Goal: Information Seeking & Learning: Find contact information

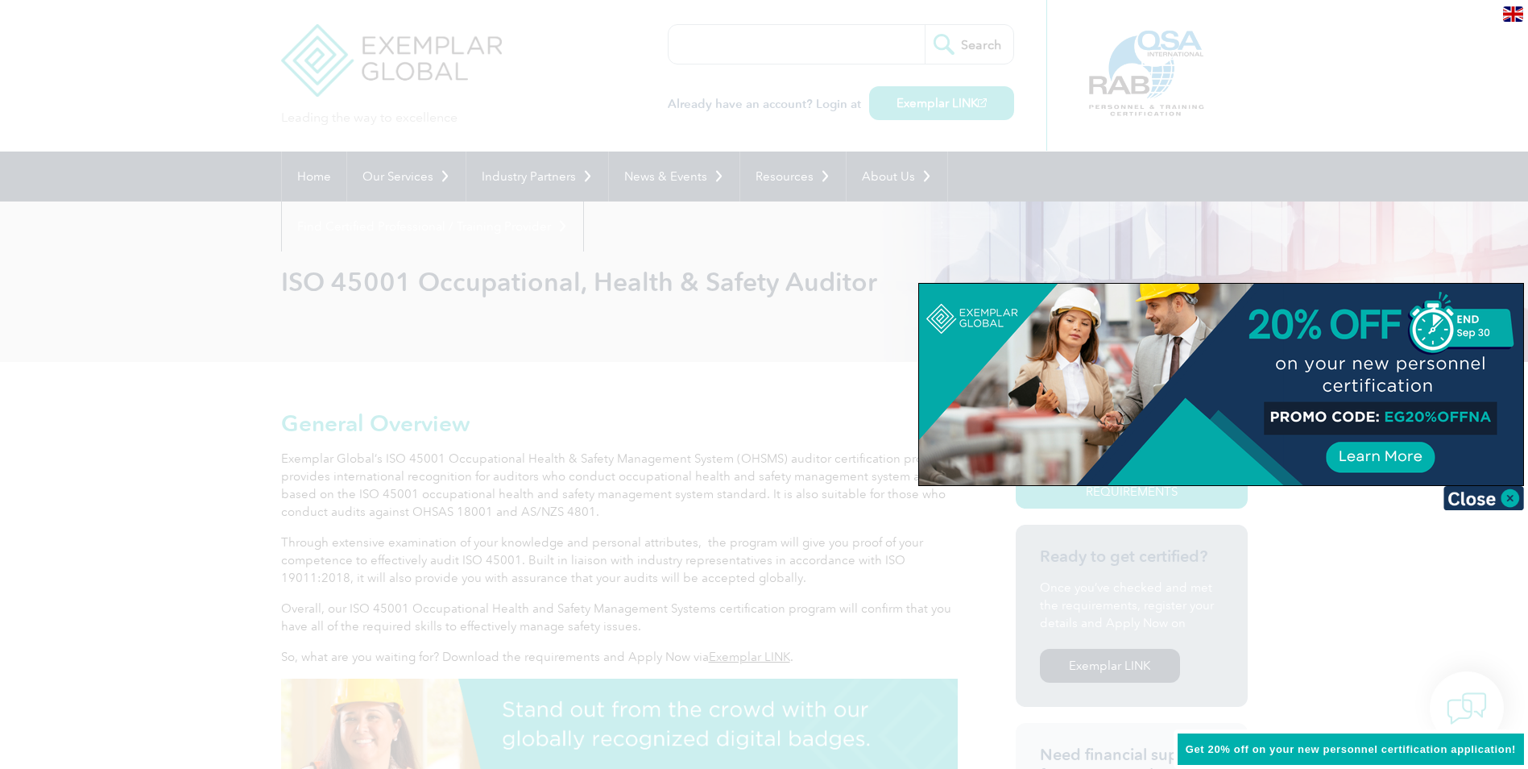
click at [402, 180] on div at bounding box center [764, 384] width 1528 height 769
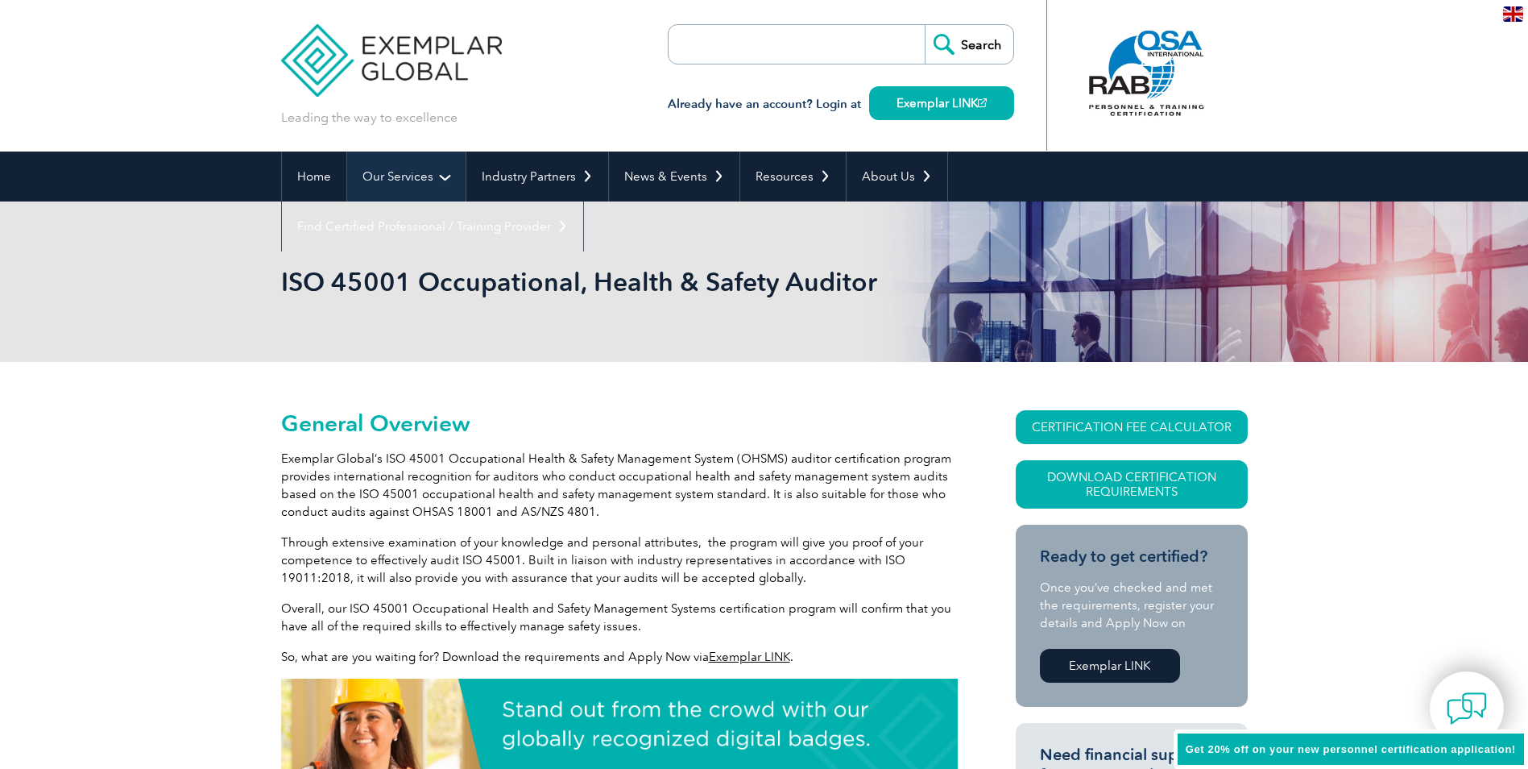
click at [402, 174] on link "Our Services" at bounding box center [406, 176] width 118 height 50
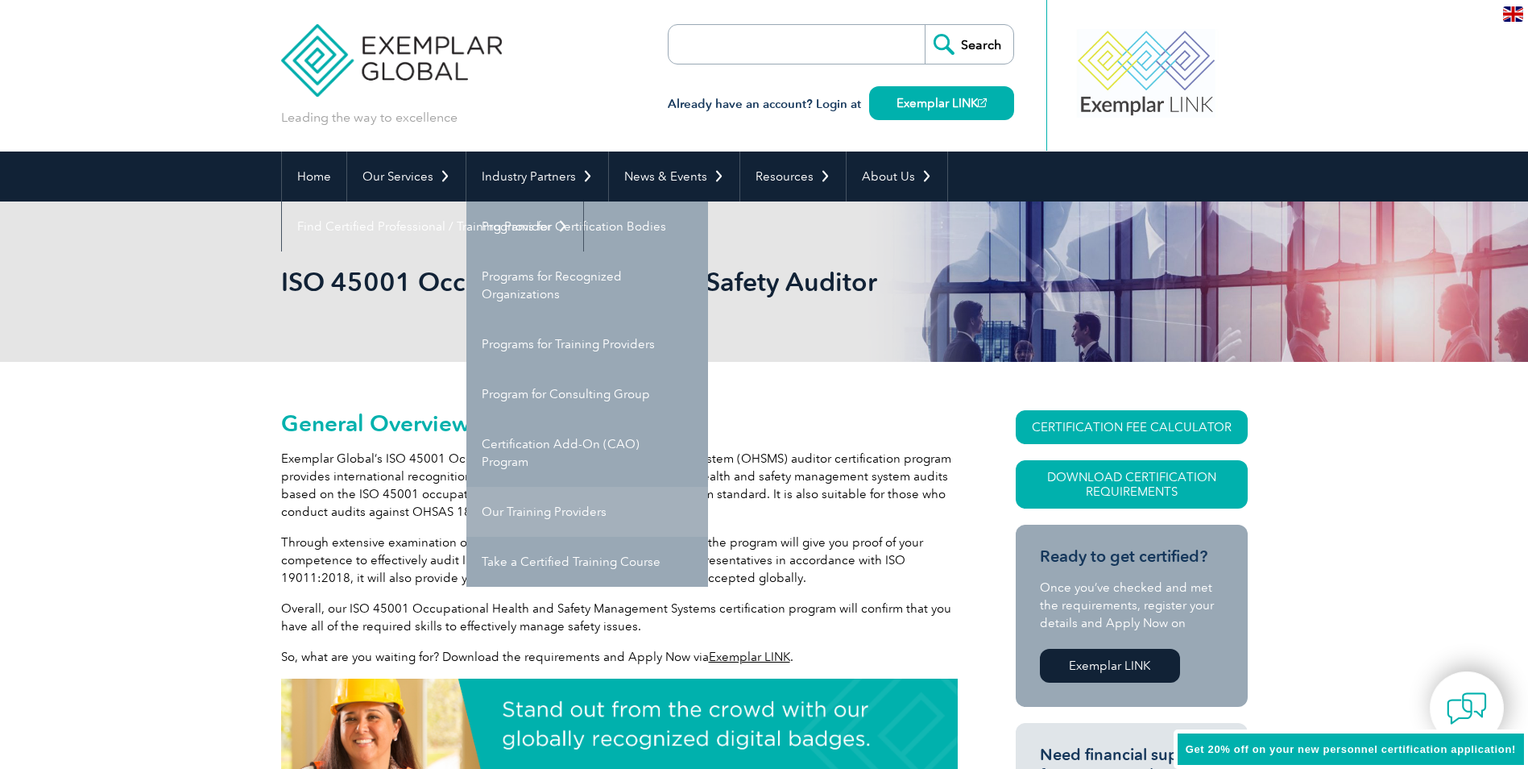
click at [552, 499] on link "Our Training Providers" at bounding box center [587, 512] width 242 height 50
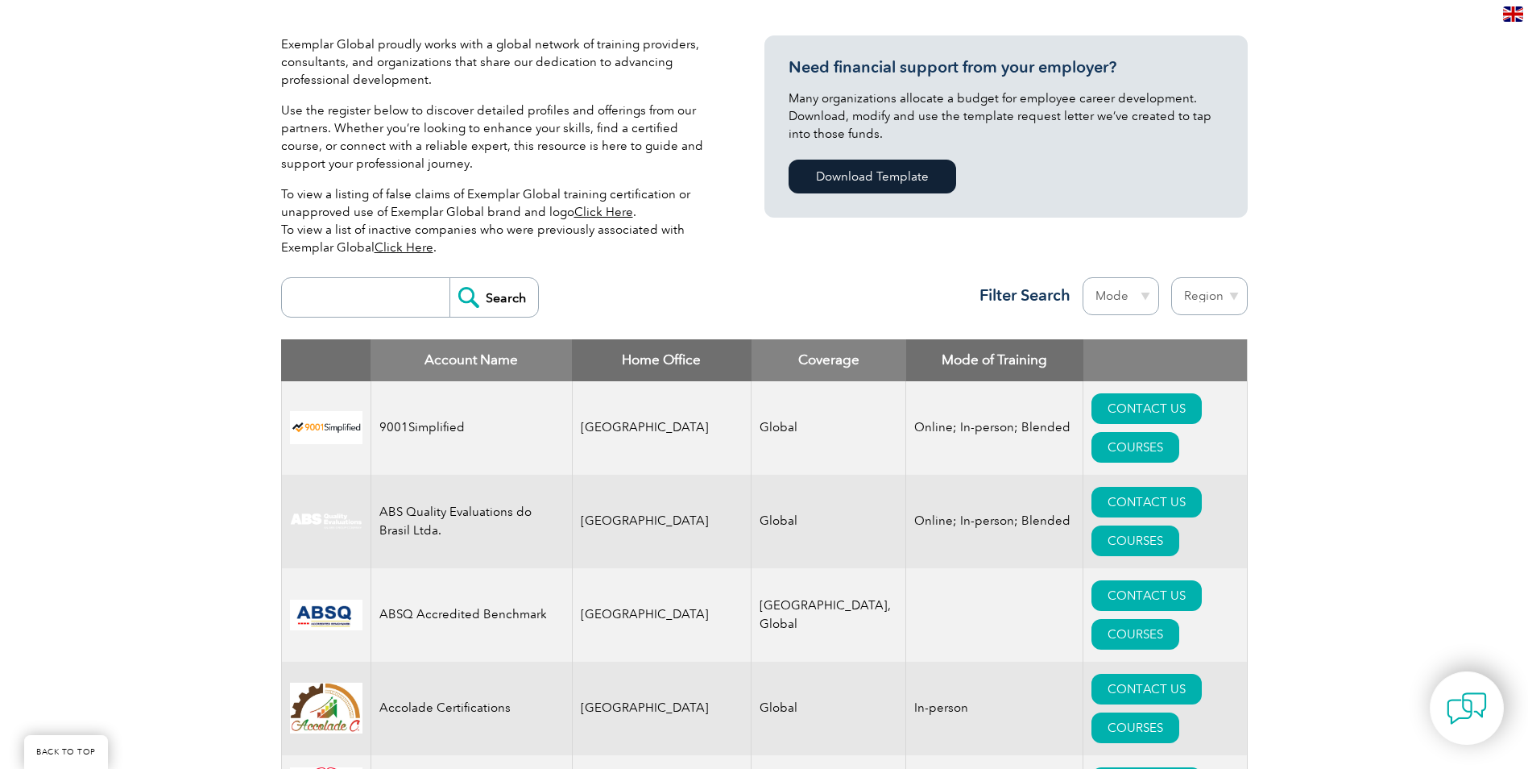
scroll to position [461, 0]
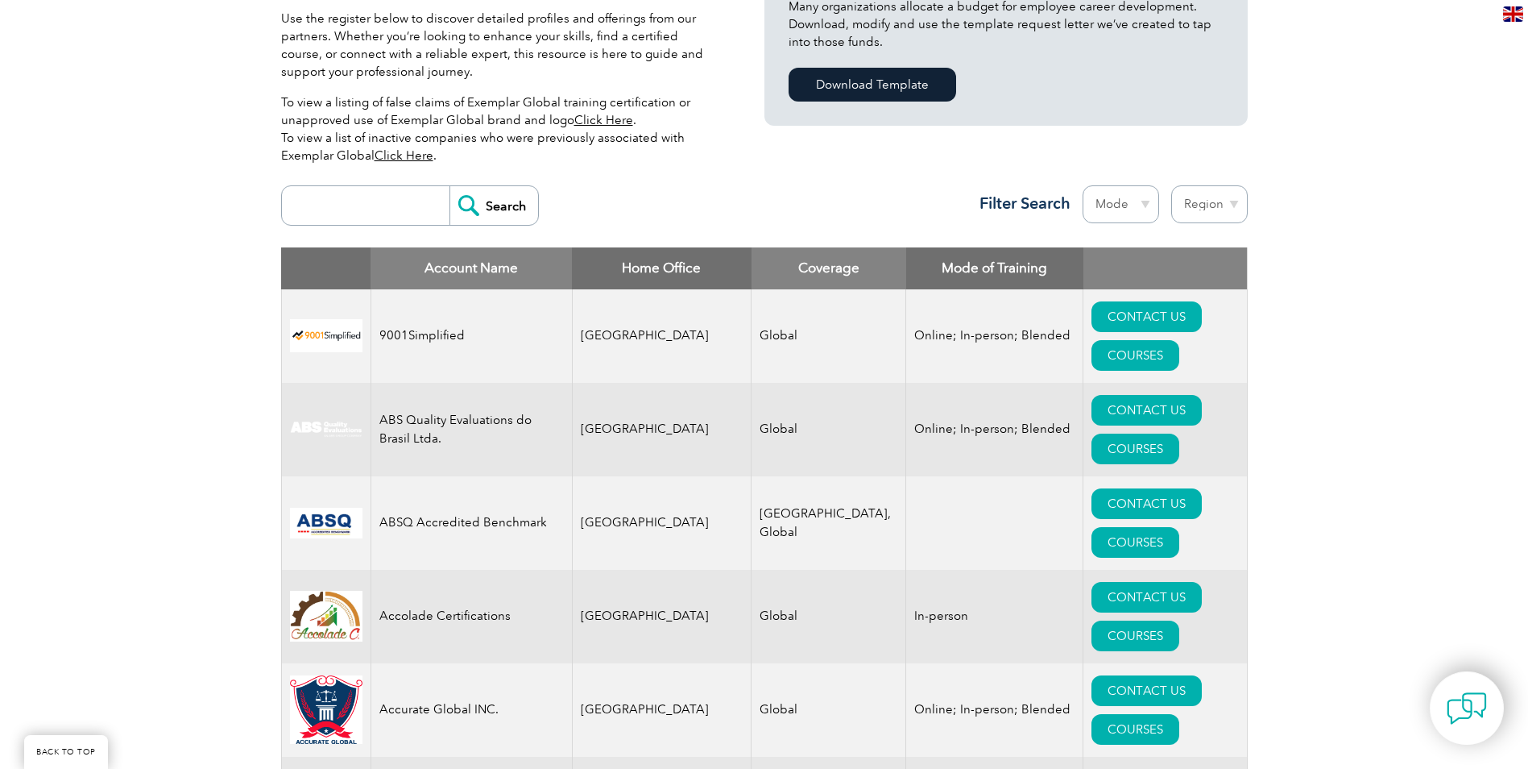
click at [1220, 206] on select "Region Australia Bahrain Bangladesh Brazil Canada Colombia Dominican Republic E…" at bounding box center [1209, 204] width 77 height 38
select select "Saudi Arabia"
click at [1171, 185] on select "Region Australia Bahrain Bangladesh Brazil Canada Colombia Dominican Republic E…" at bounding box center [1209, 204] width 77 height 38
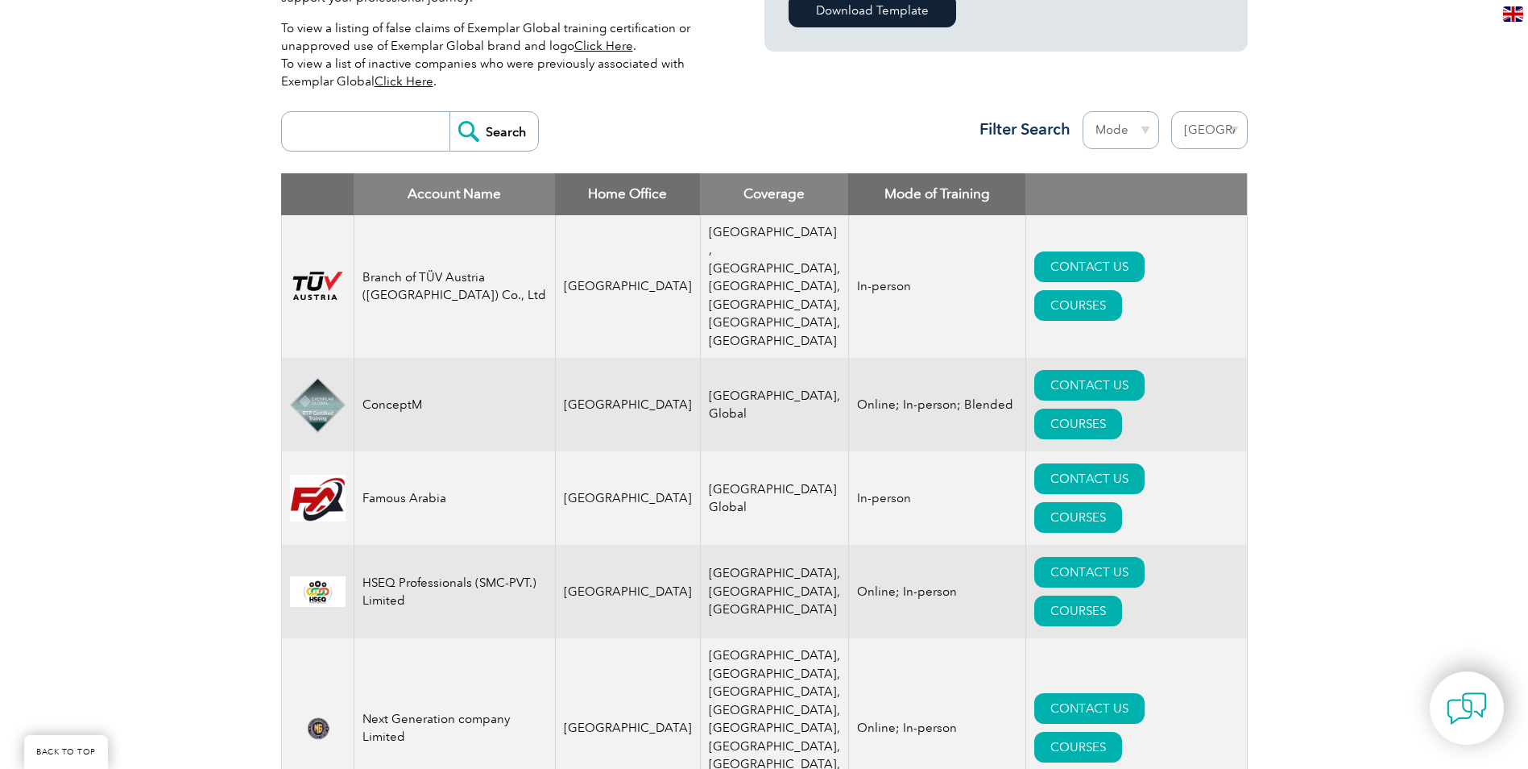
scroll to position [403, 0]
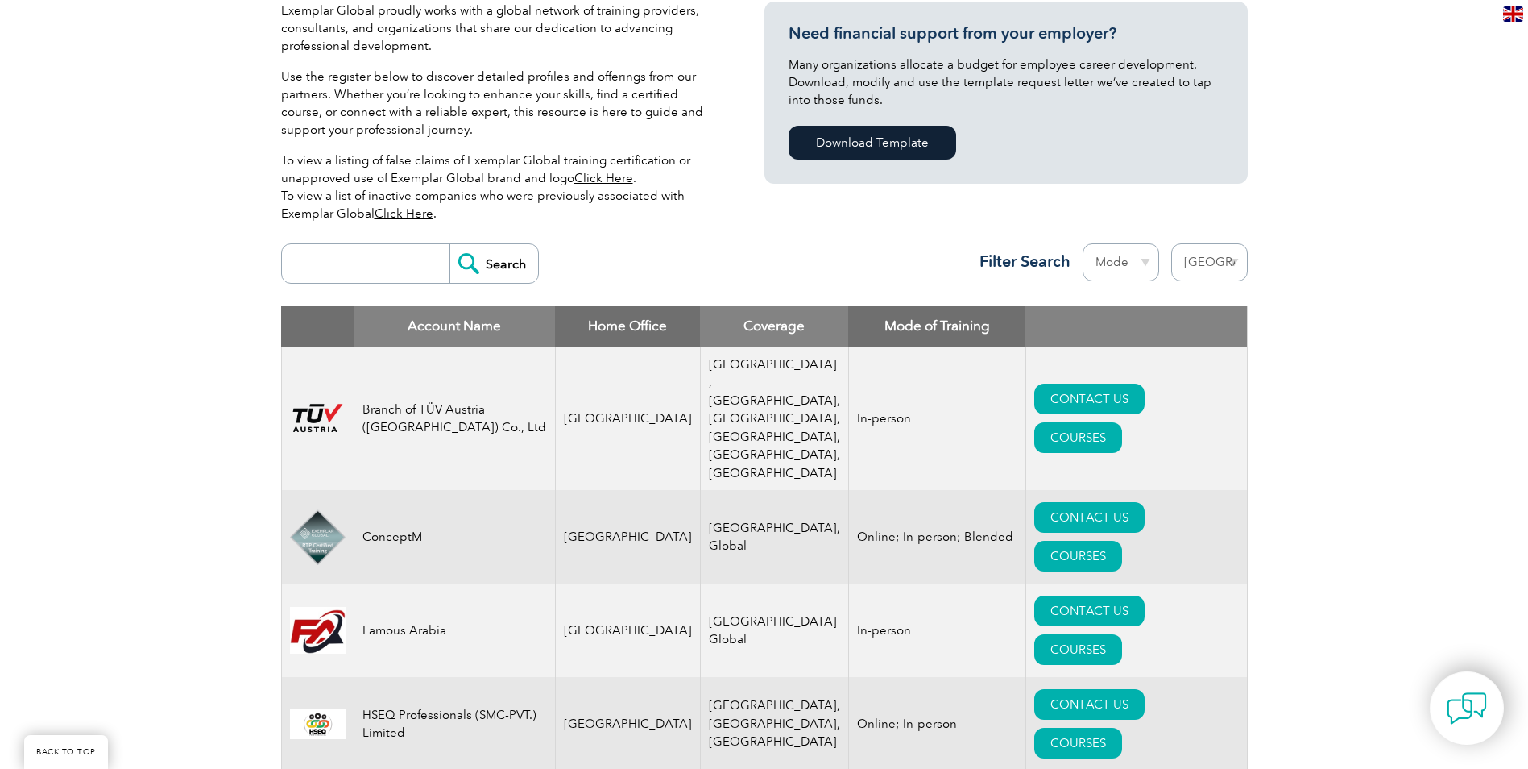
click at [1215, 253] on select "Region [GEOGRAPHIC_DATA] [GEOGRAPHIC_DATA] [GEOGRAPHIC_DATA] [GEOGRAPHIC_DATA] …" at bounding box center [1209, 262] width 77 height 38
select select "[GEOGRAPHIC_DATA]"
click at [1171, 243] on select "Region [GEOGRAPHIC_DATA] [GEOGRAPHIC_DATA] [GEOGRAPHIC_DATA] [GEOGRAPHIC_DATA] …" at bounding box center [1209, 262] width 77 height 38
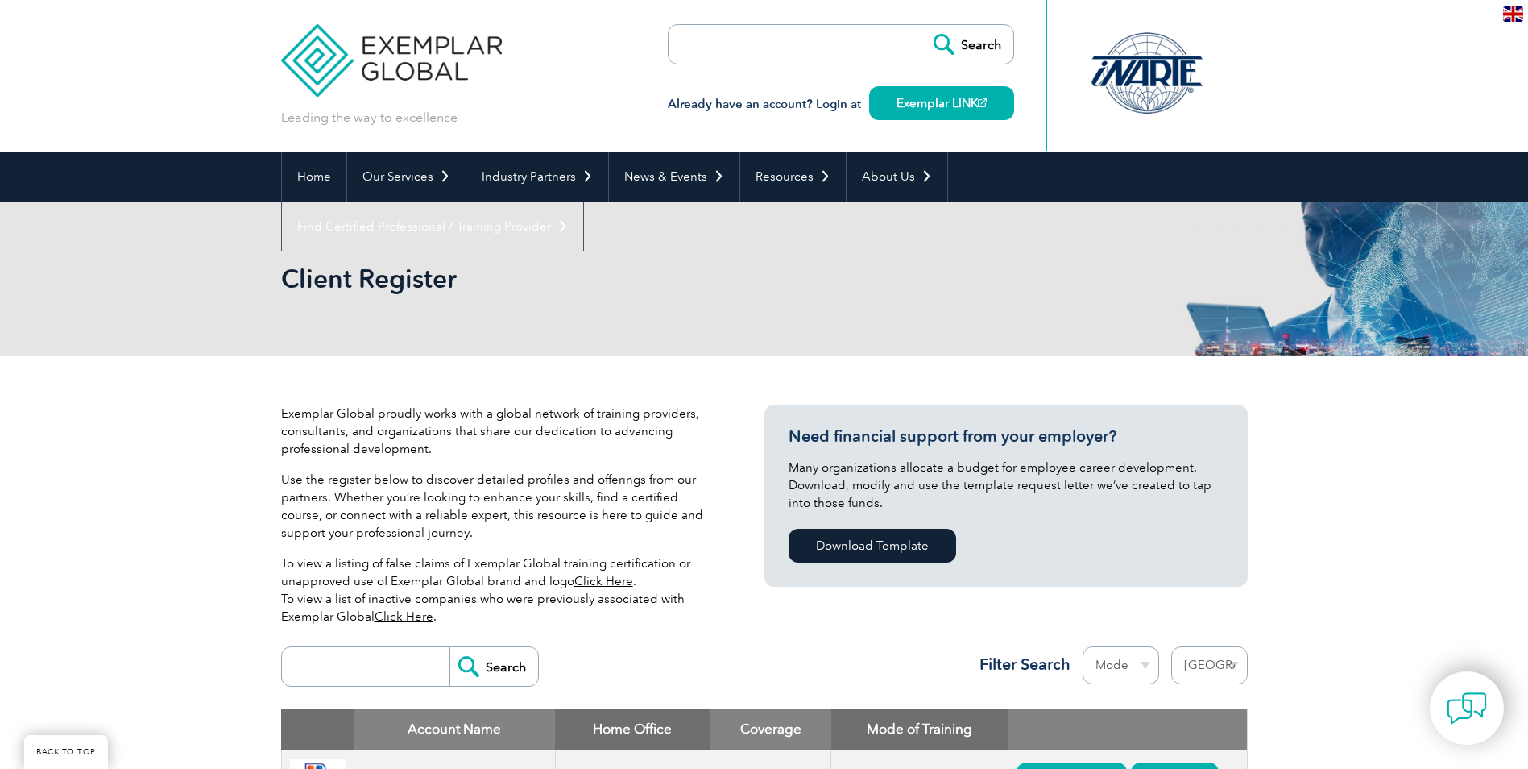
select select "[GEOGRAPHIC_DATA]"
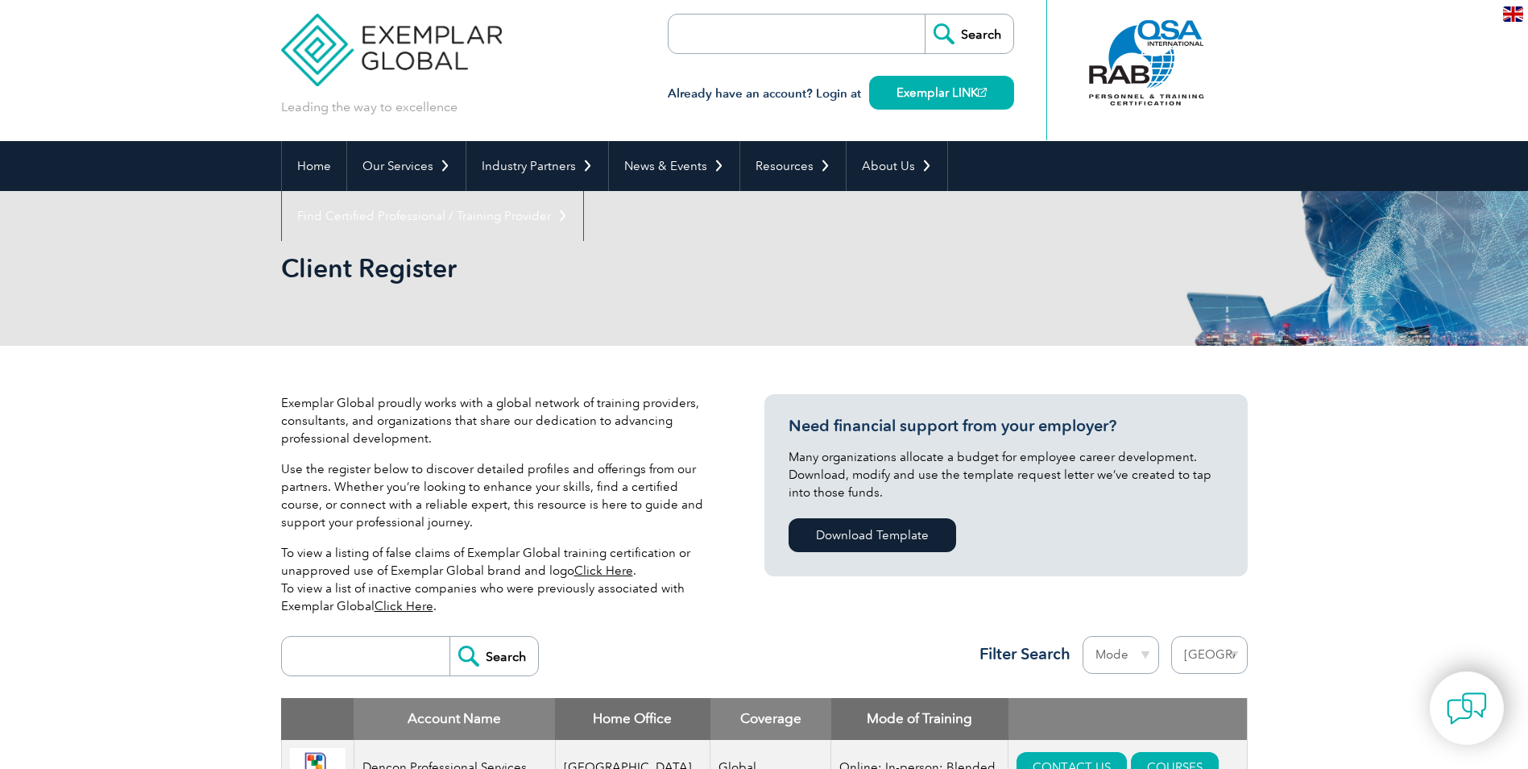
scroll to position [81, 0]
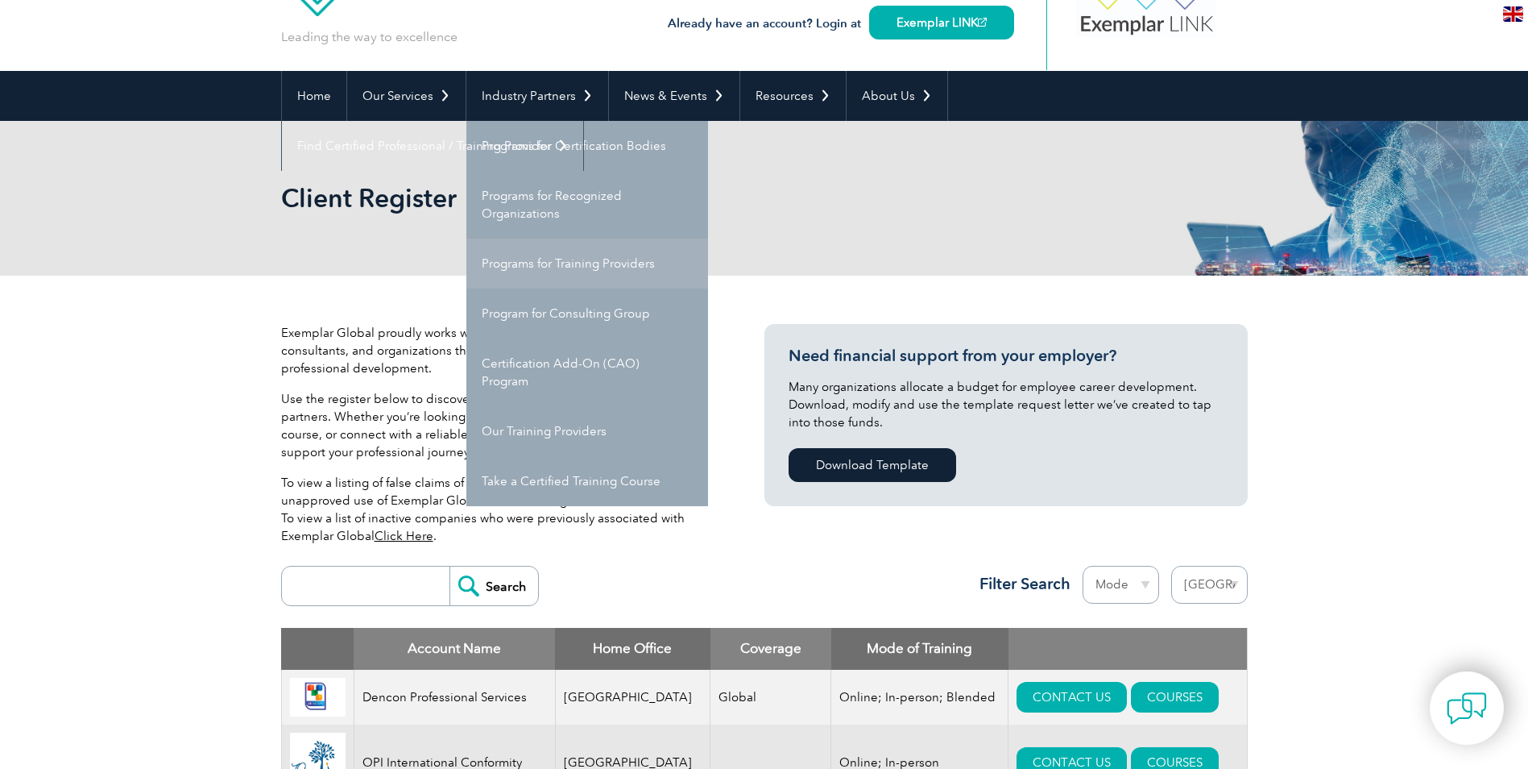
click at [556, 268] on link "Programs for Training Providers" at bounding box center [587, 263] width 242 height 50
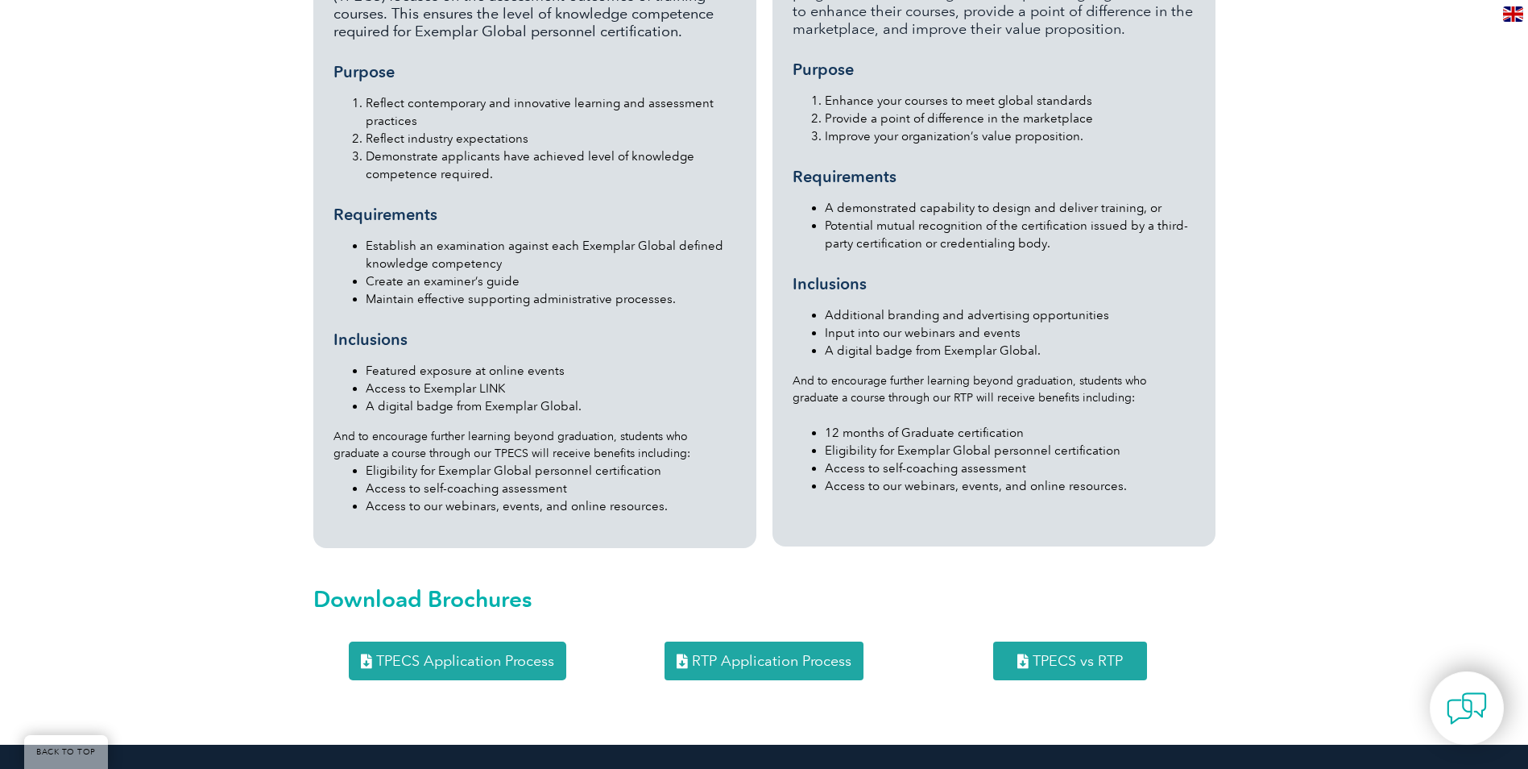
scroll to position [1772, 0]
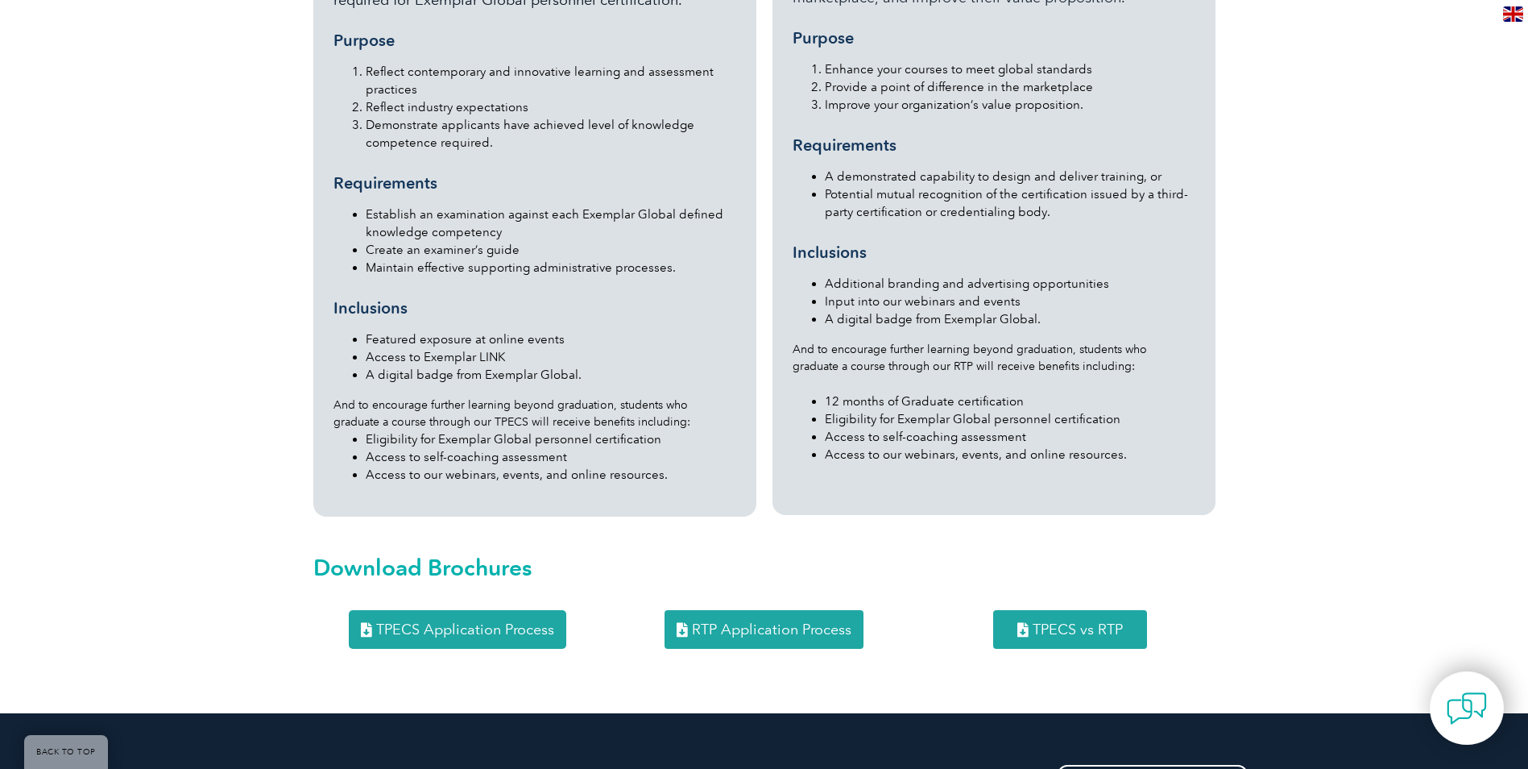
click at [496, 622] on span "TPECS Application Process" at bounding box center [465, 629] width 178 height 15
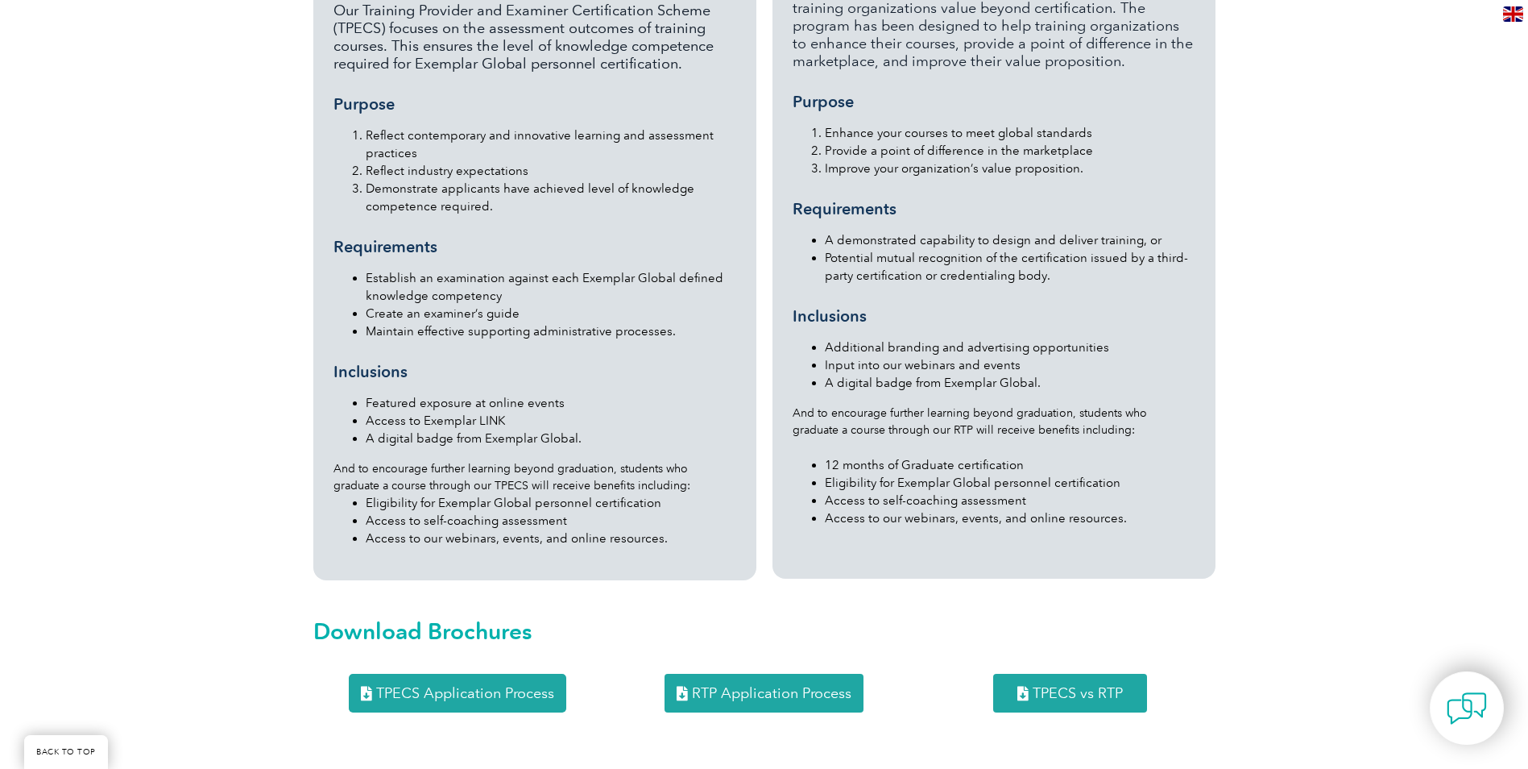
scroll to position [1692, 0]
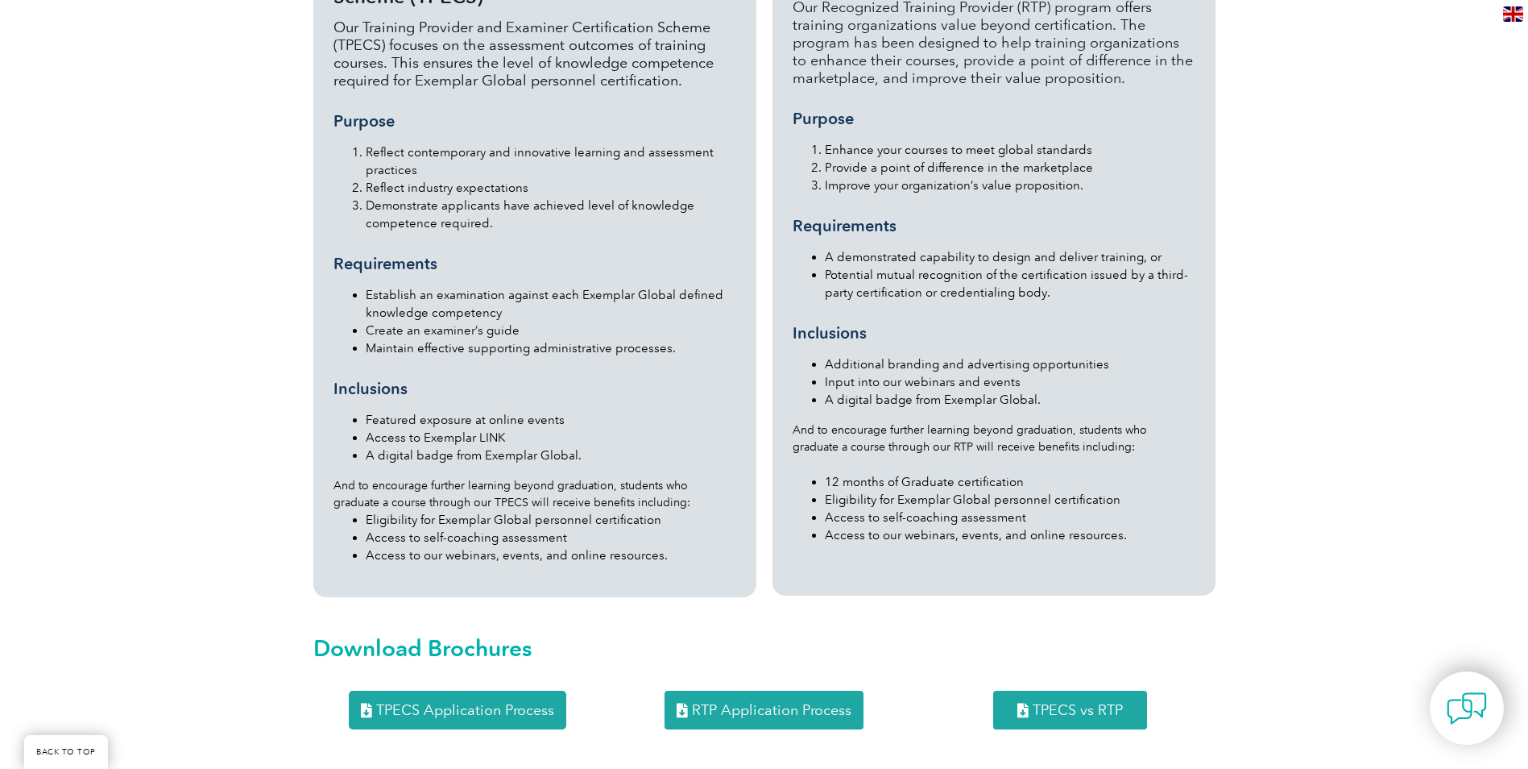
click at [780, 703] on span "RTP Application Process" at bounding box center [772, 710] width 160 height 15
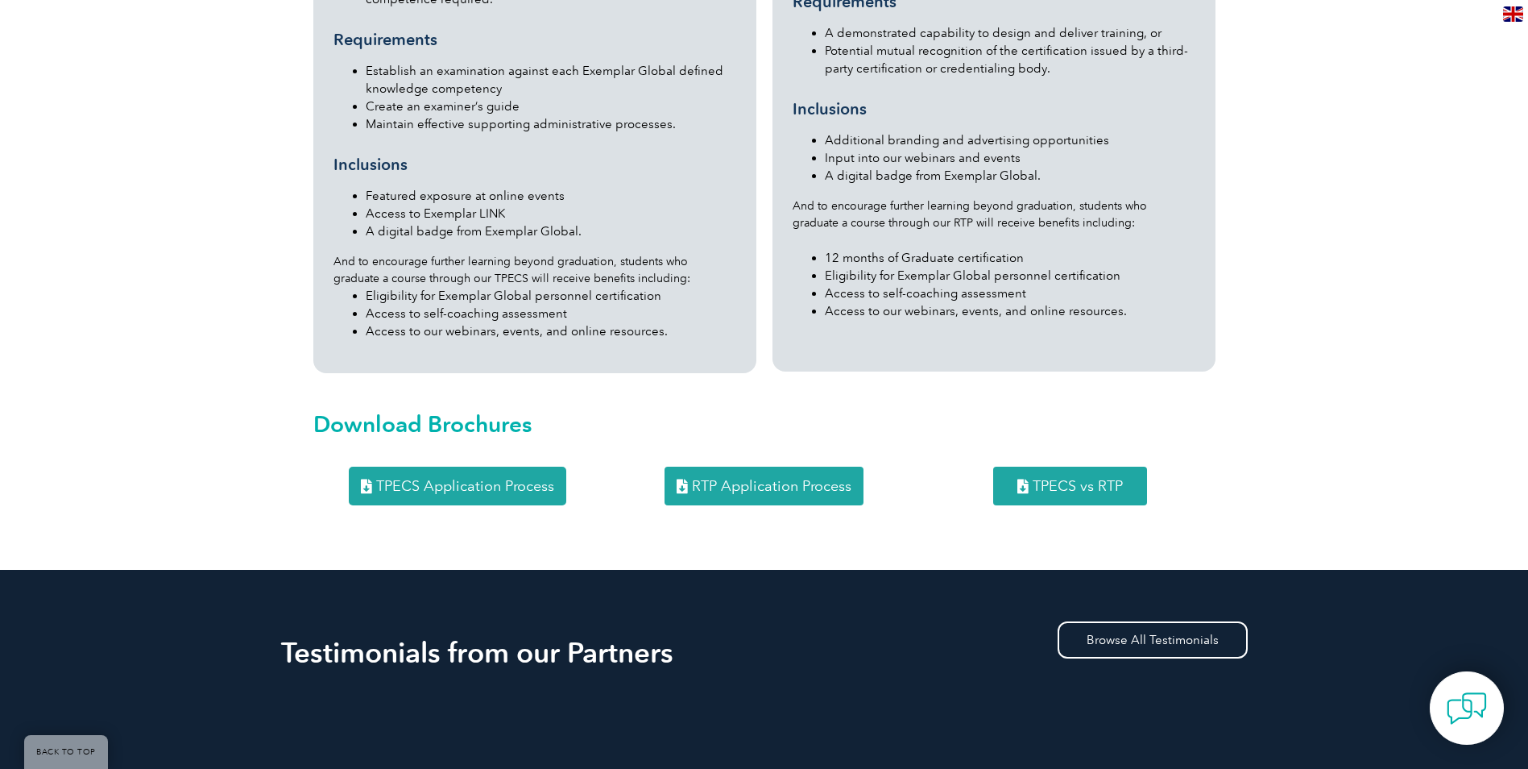
scroll to position [1853, 0]
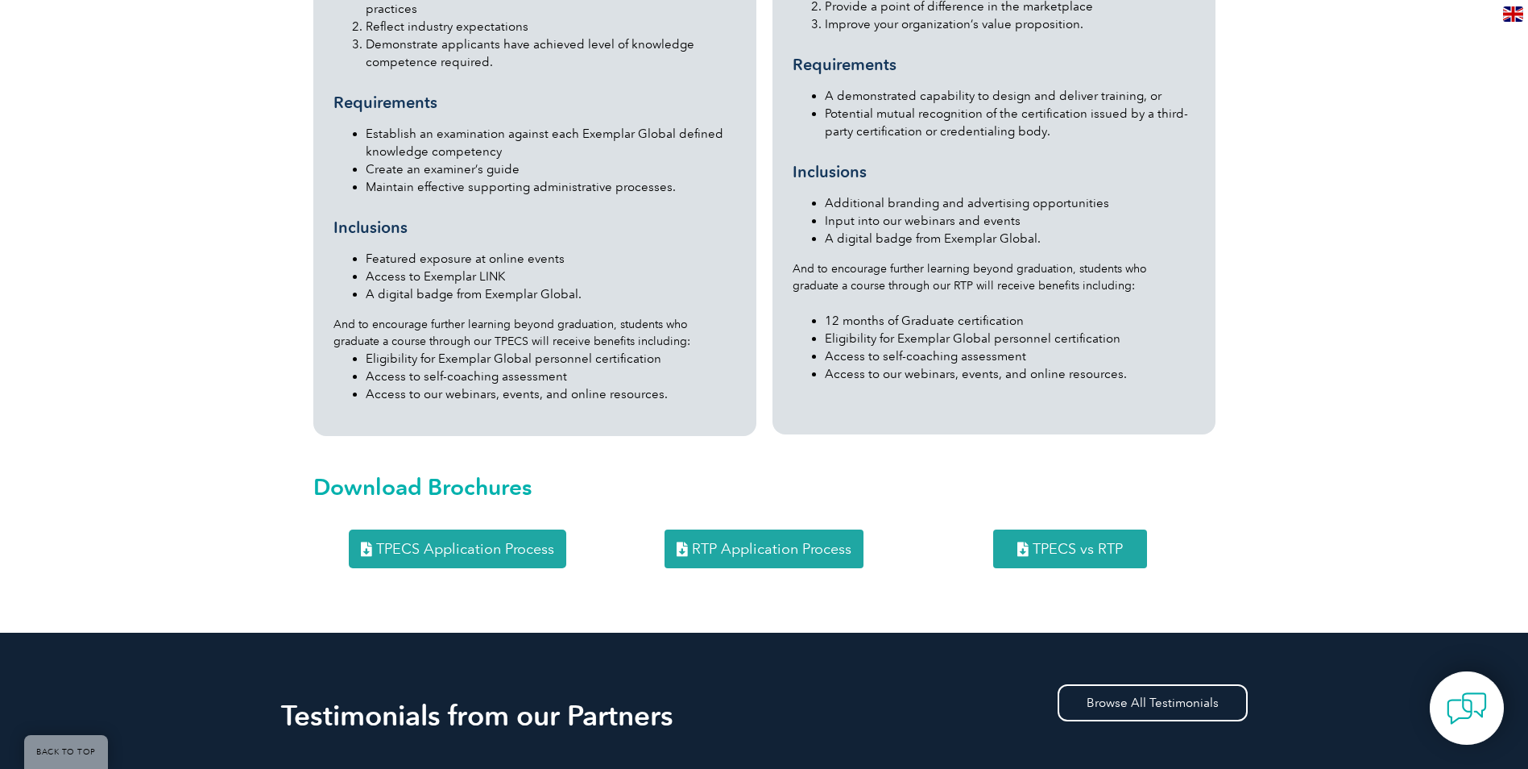
click at [1045, 541] on span "TPECS vs RTP" at bounding box center [1078, 548] width 90 height 15
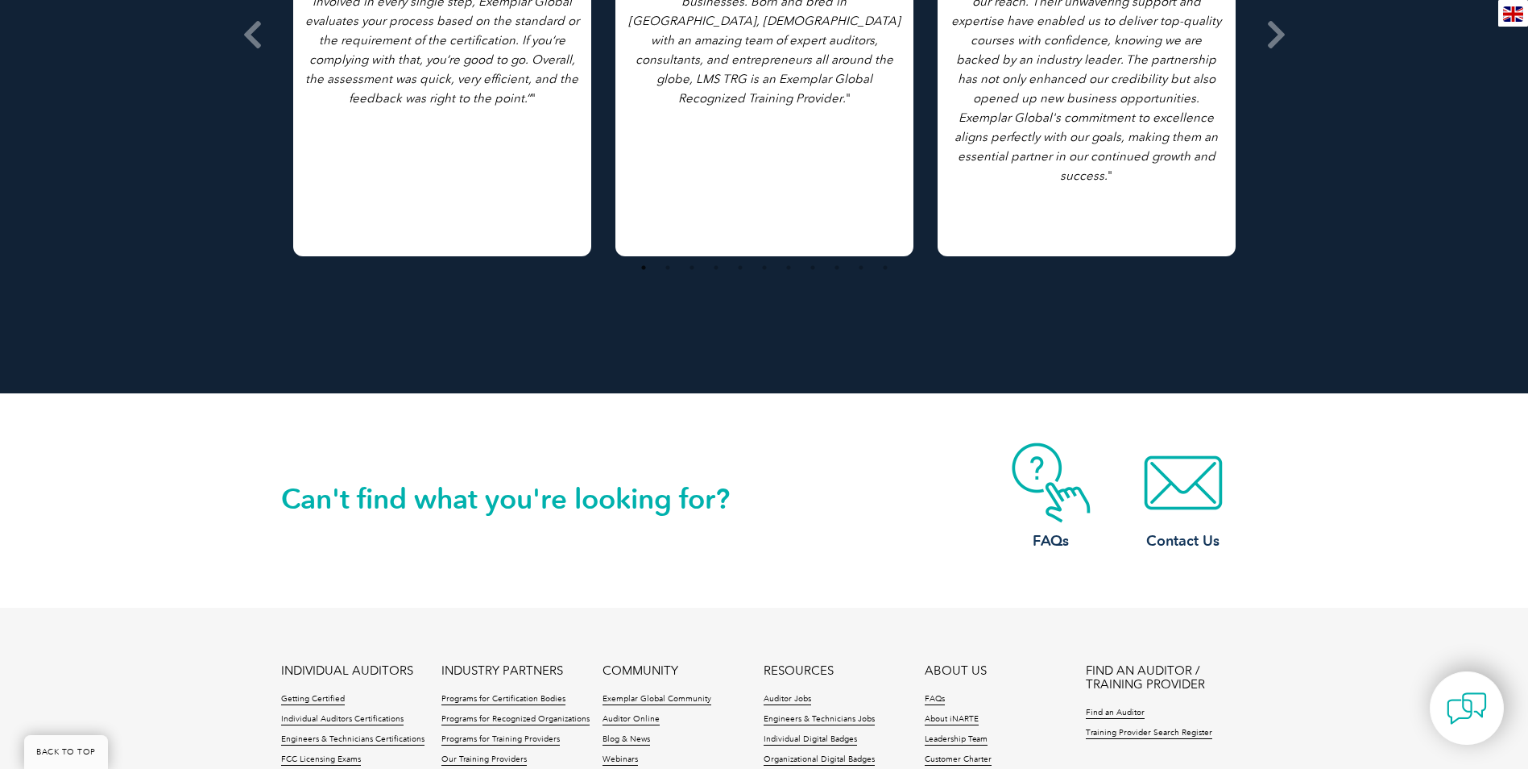
scroll to position [2981, 0]
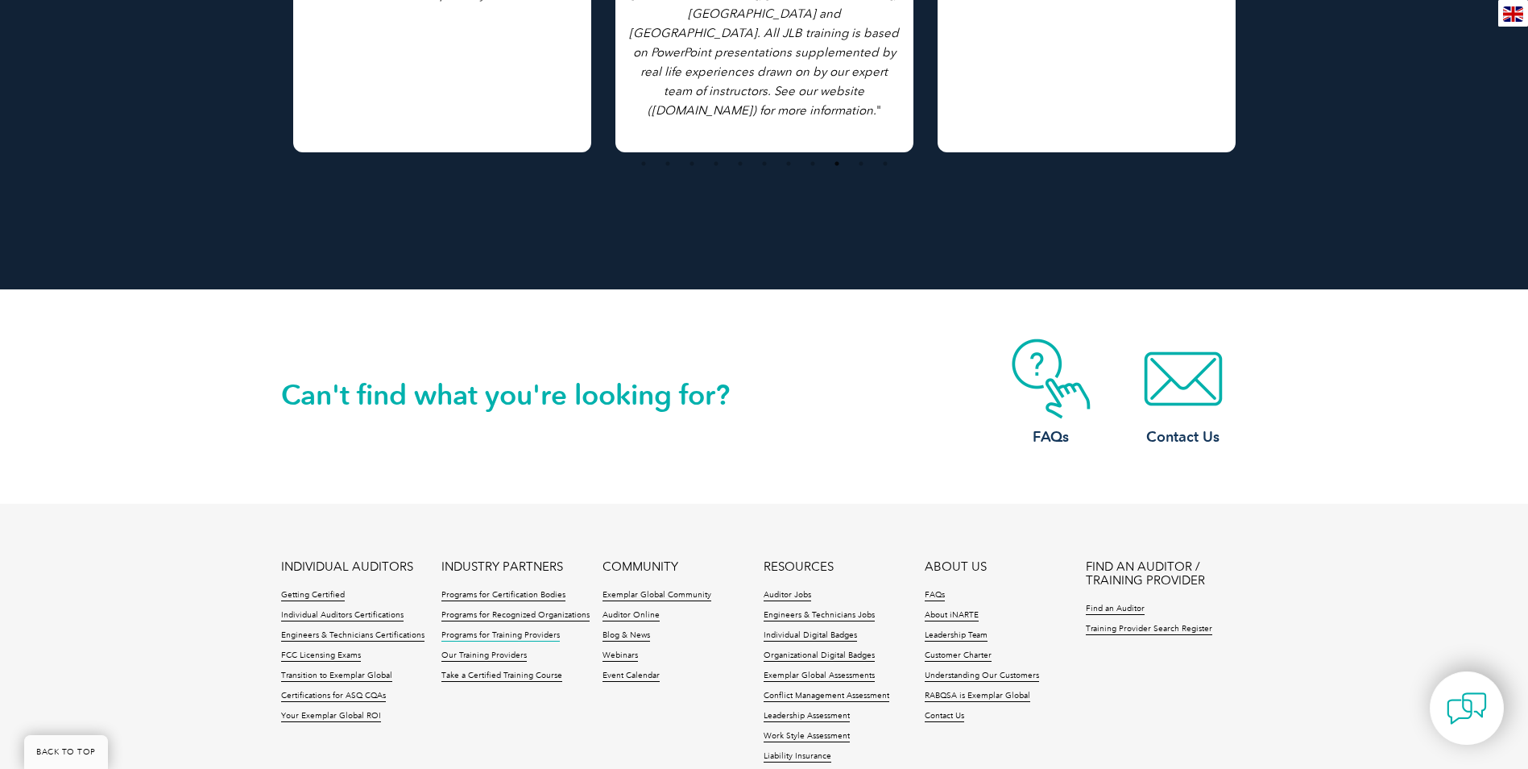
click at [529, 630] on link "Programs for Training Providers" at bounding box center [500, 635] width 118 height 11
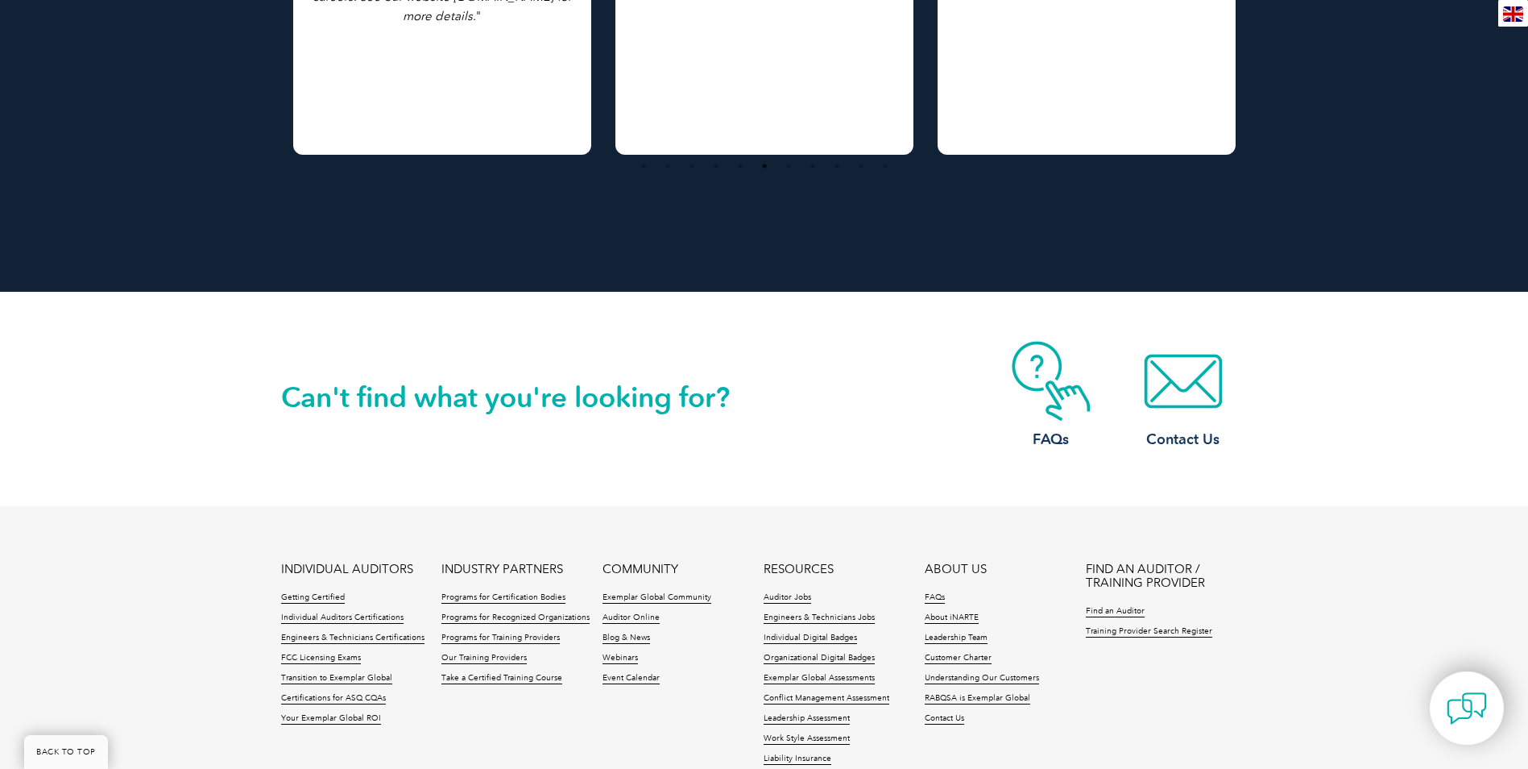
scroll to position [3119, 0]
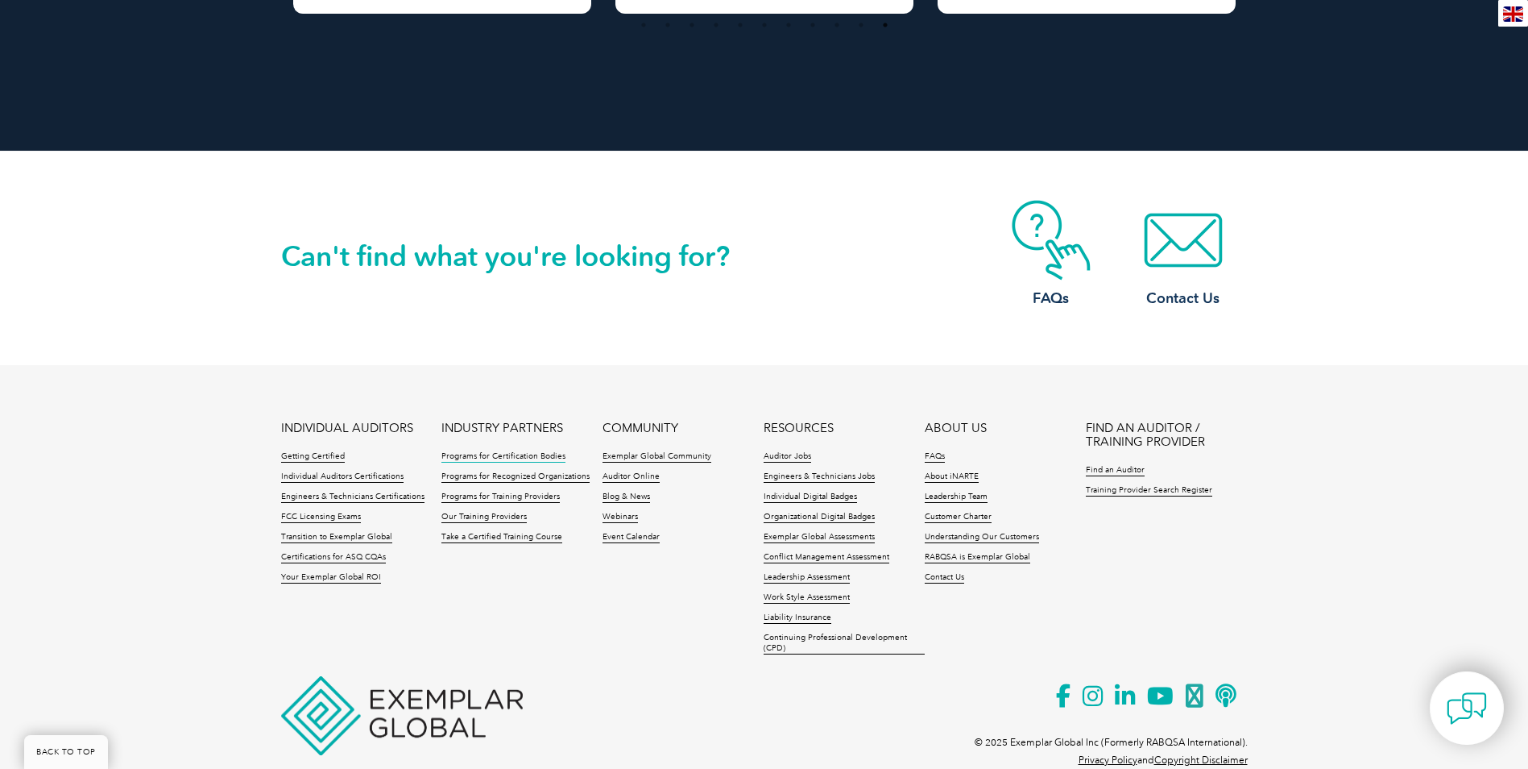
click at [530, 451] on link "Programs for Certification Bodies" at bounding box center [503, 456] width 124 height 11
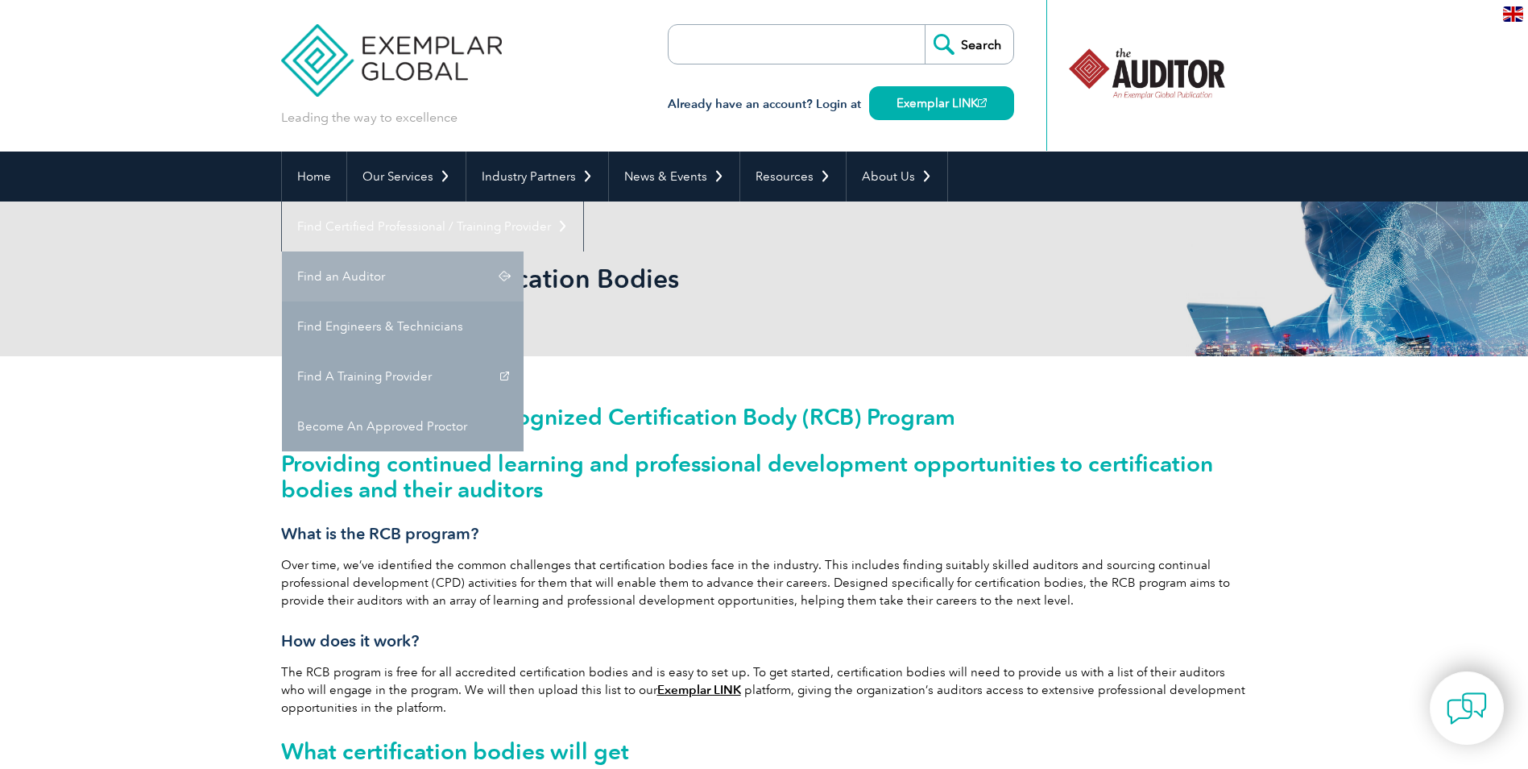
click at [524, 251] on link "Find an Auditor" at bounding box center [403, 276] width 242 height 50
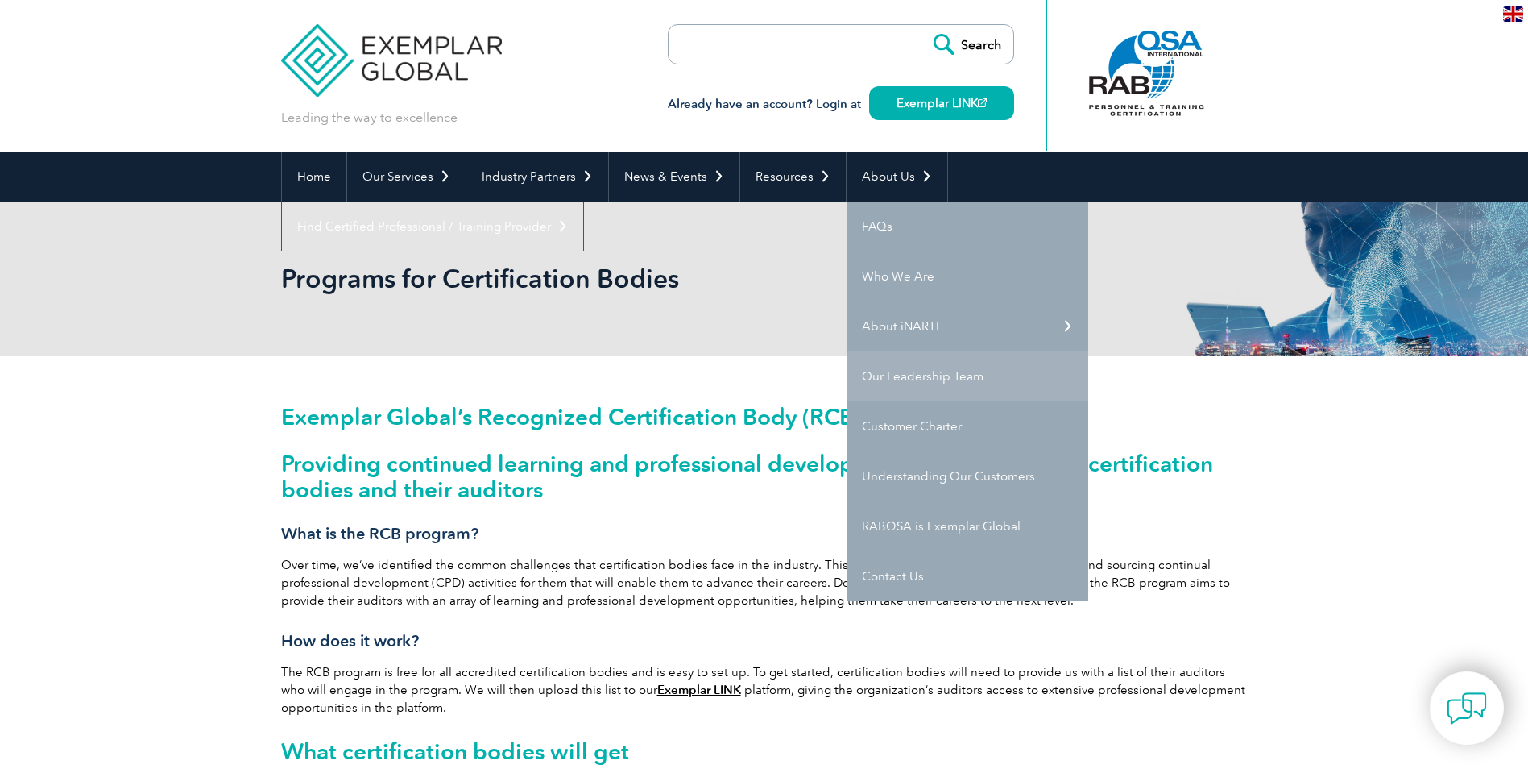
click at [935, 365] on link "Our Leadership Team" at bounding box center [968, 376] width 242 height 50
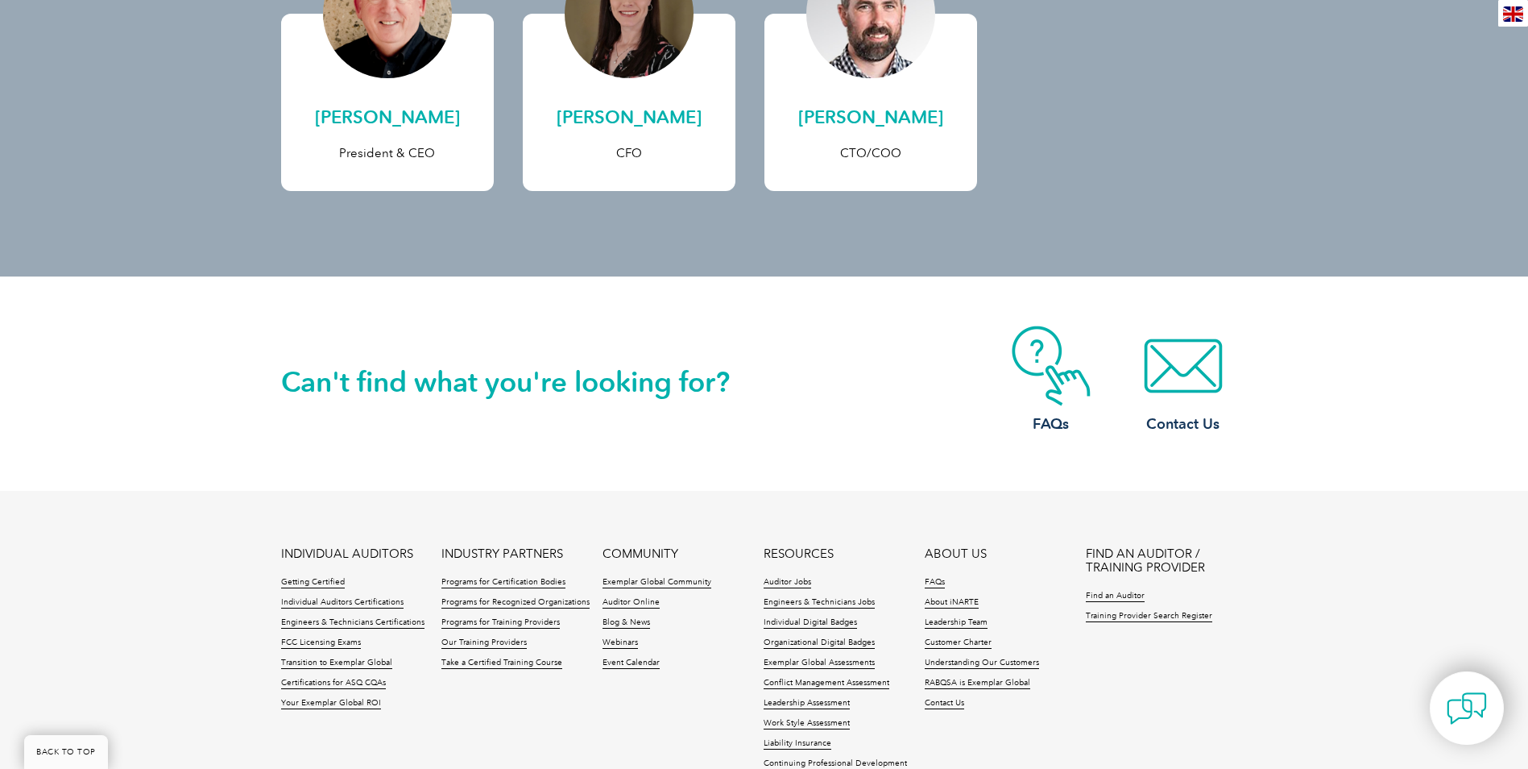
scroll to position [606, 0]
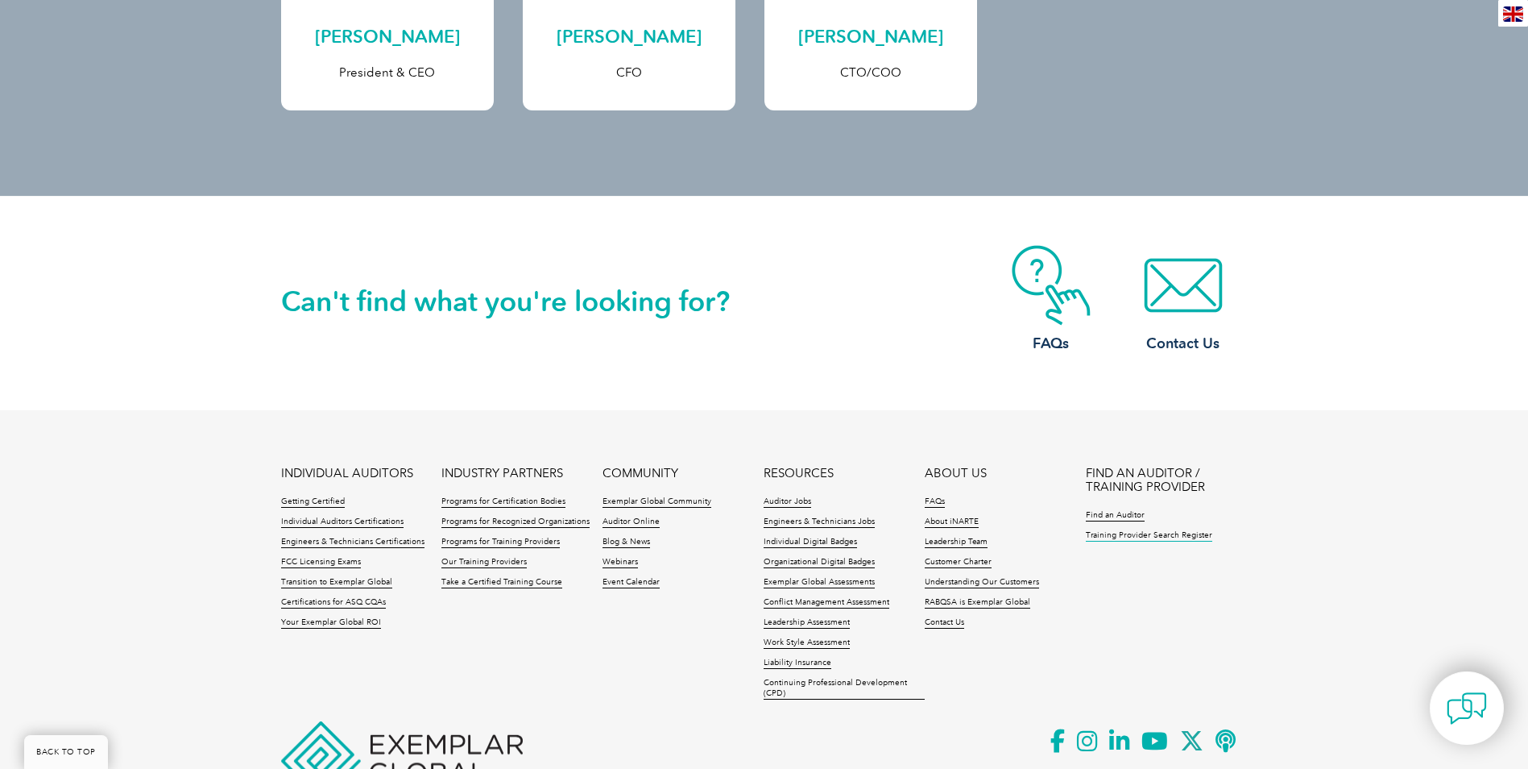
click at [1095, 533] on link "Training Provider Search Register" at bounding box center [1149, 535] width 126 height 11
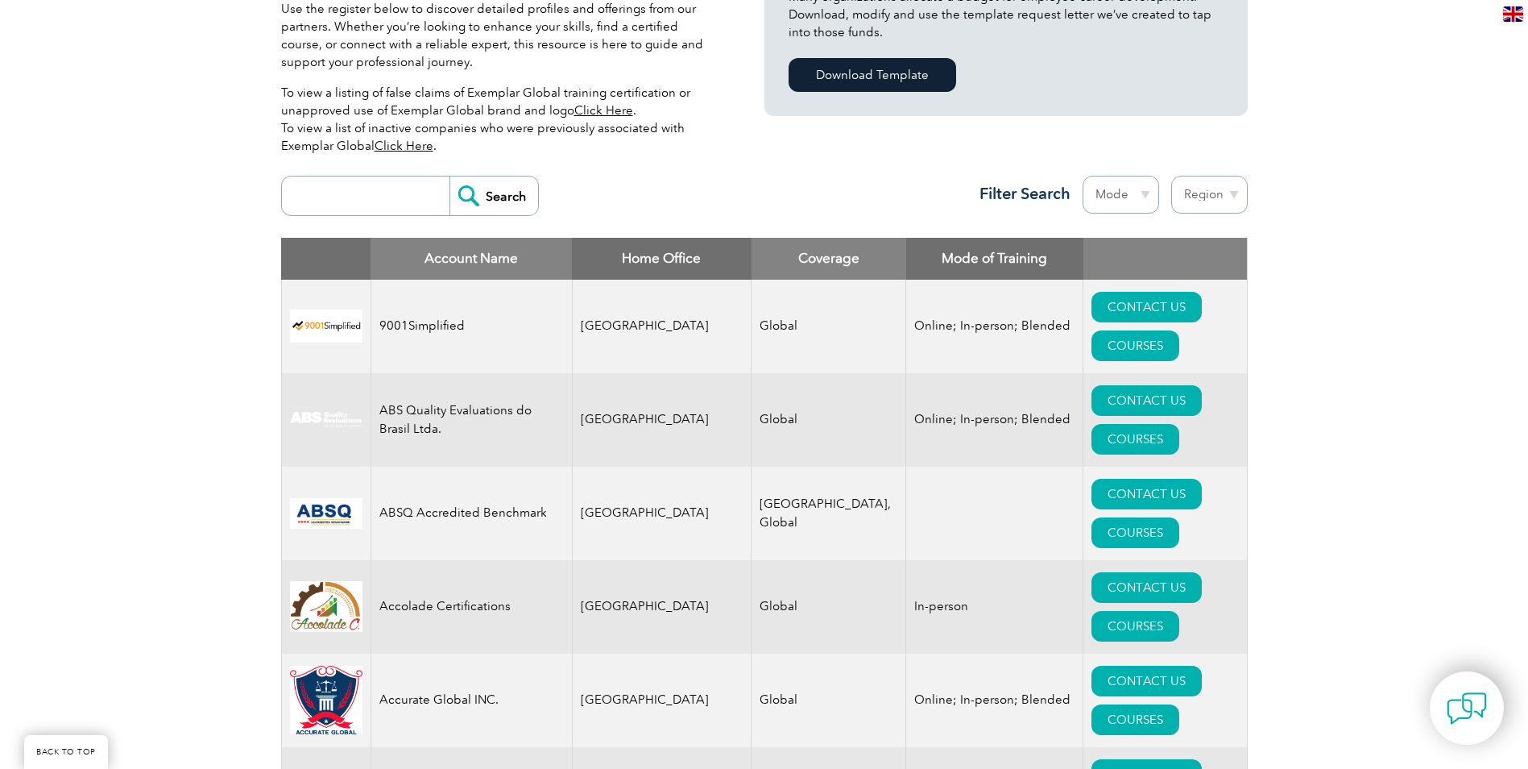
scroll to position [483, 0]
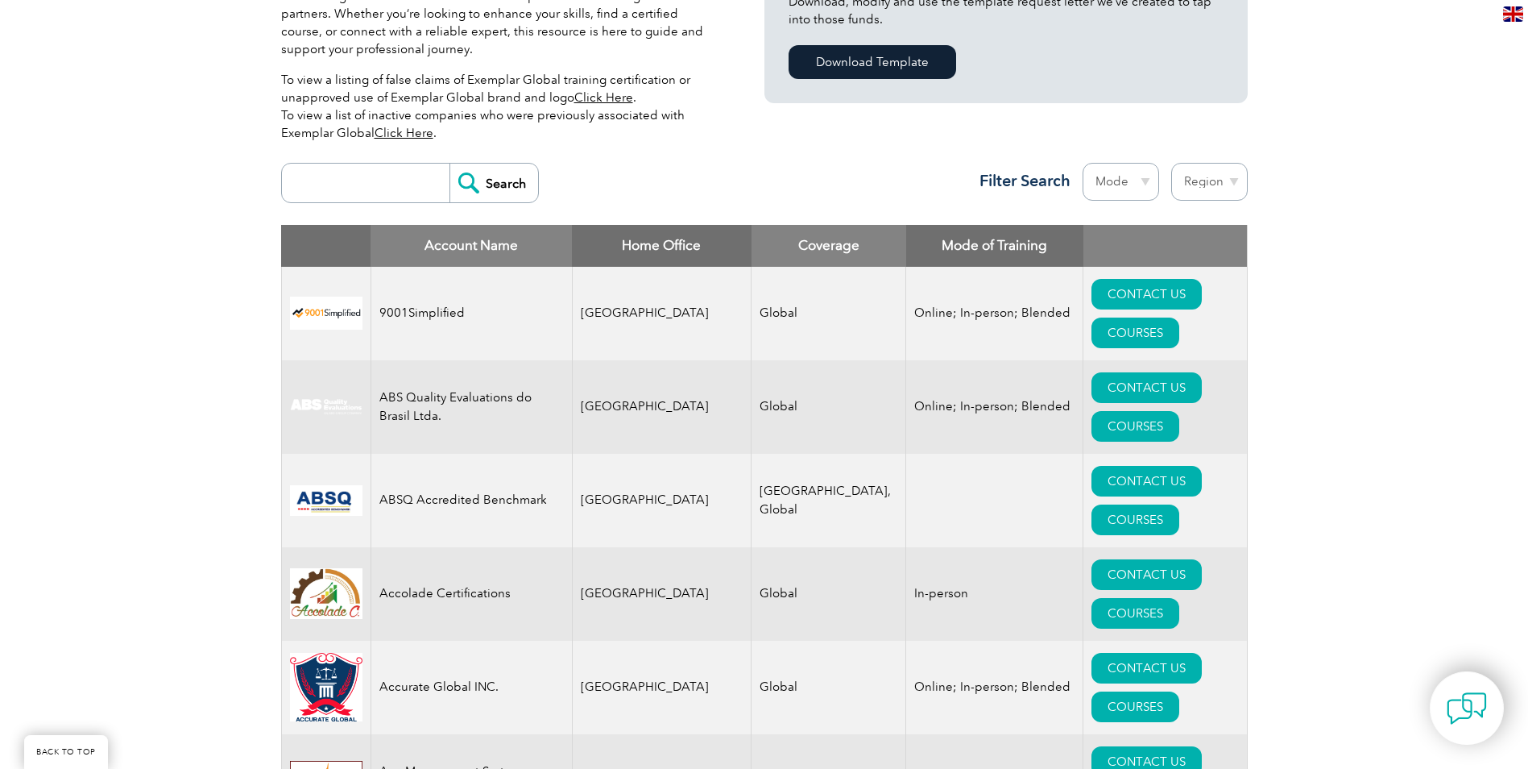
click at [1121, 187] on select "Mode Online In-person Blended" at bounding box center [1121, 182] width 77 height 38
click at [1204, 179] on select "Region Australia Bahrain Bangladesh Brazil Canada Colombia Dominican Republic E…" at bounding box center [1209, 182] width 77 height 38
select select "[GEOGRAPHIC_DATA]"
click at [1171, 163] on select "Region Australia Bahrain Bangladesh Brazil Canada Colombia Dominican Republic E…" at bounding box center [1209, 182] width 77 height 38
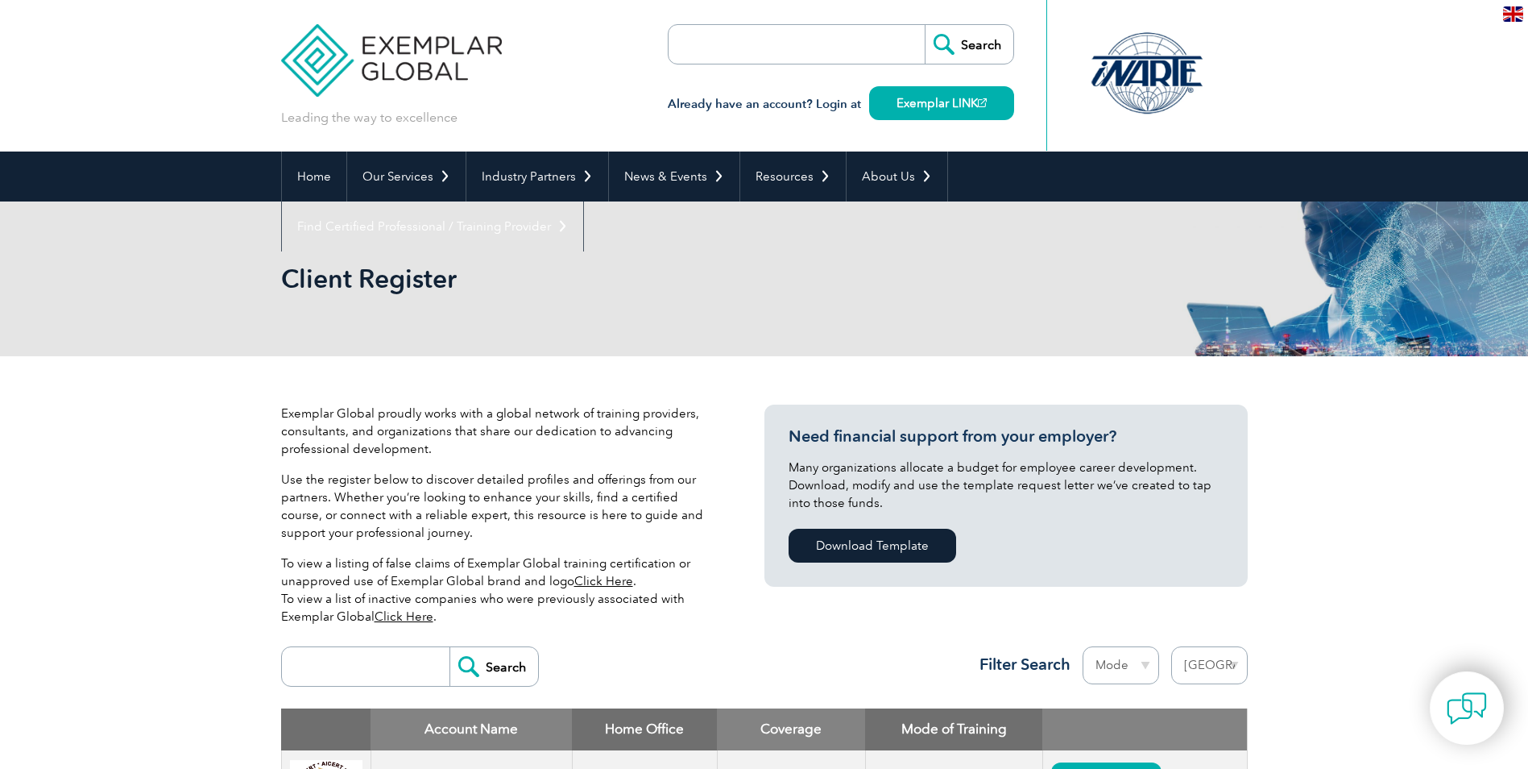
select select "[GEOGRAPHIC_DATA]"
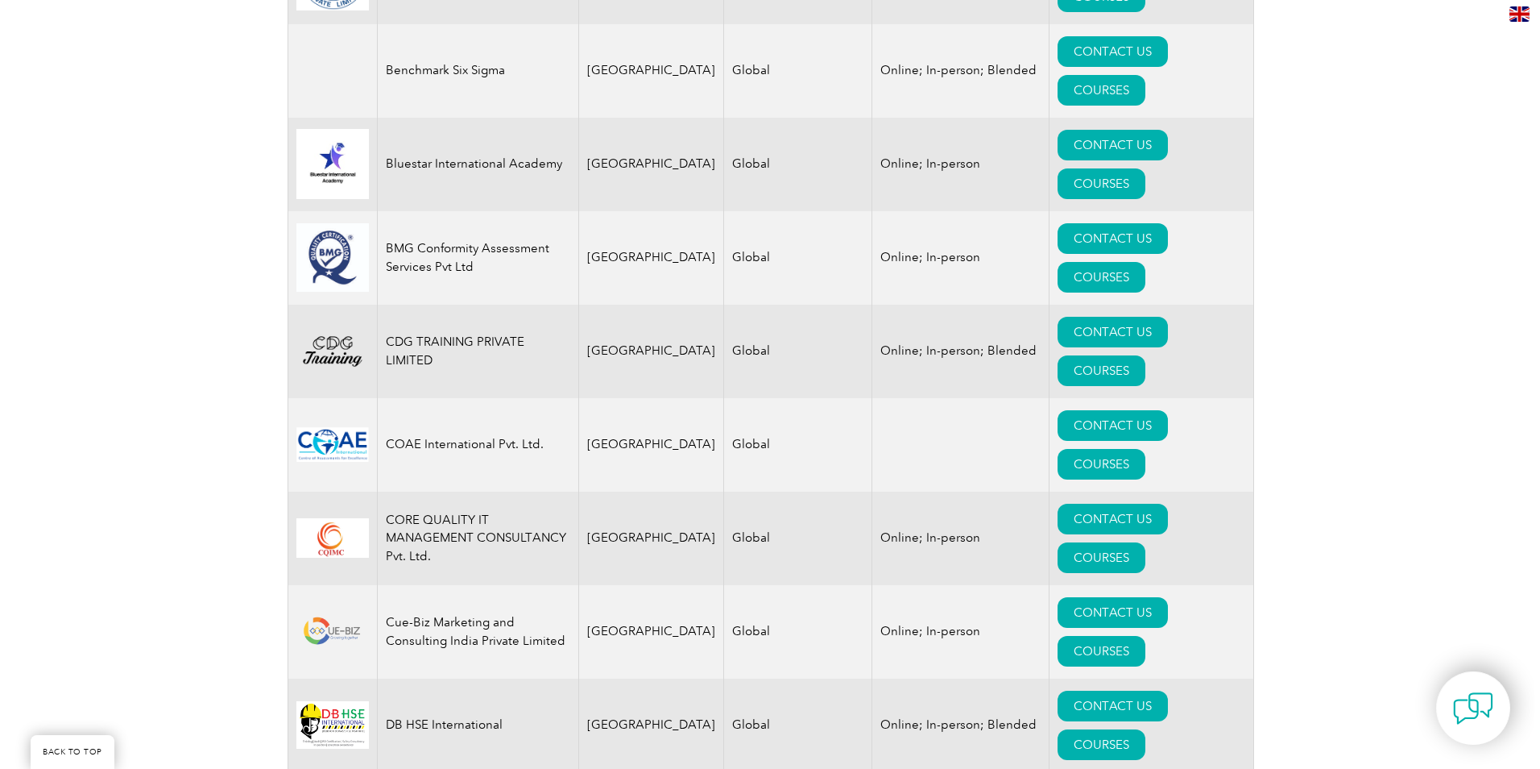
scroll to position [967, 0]
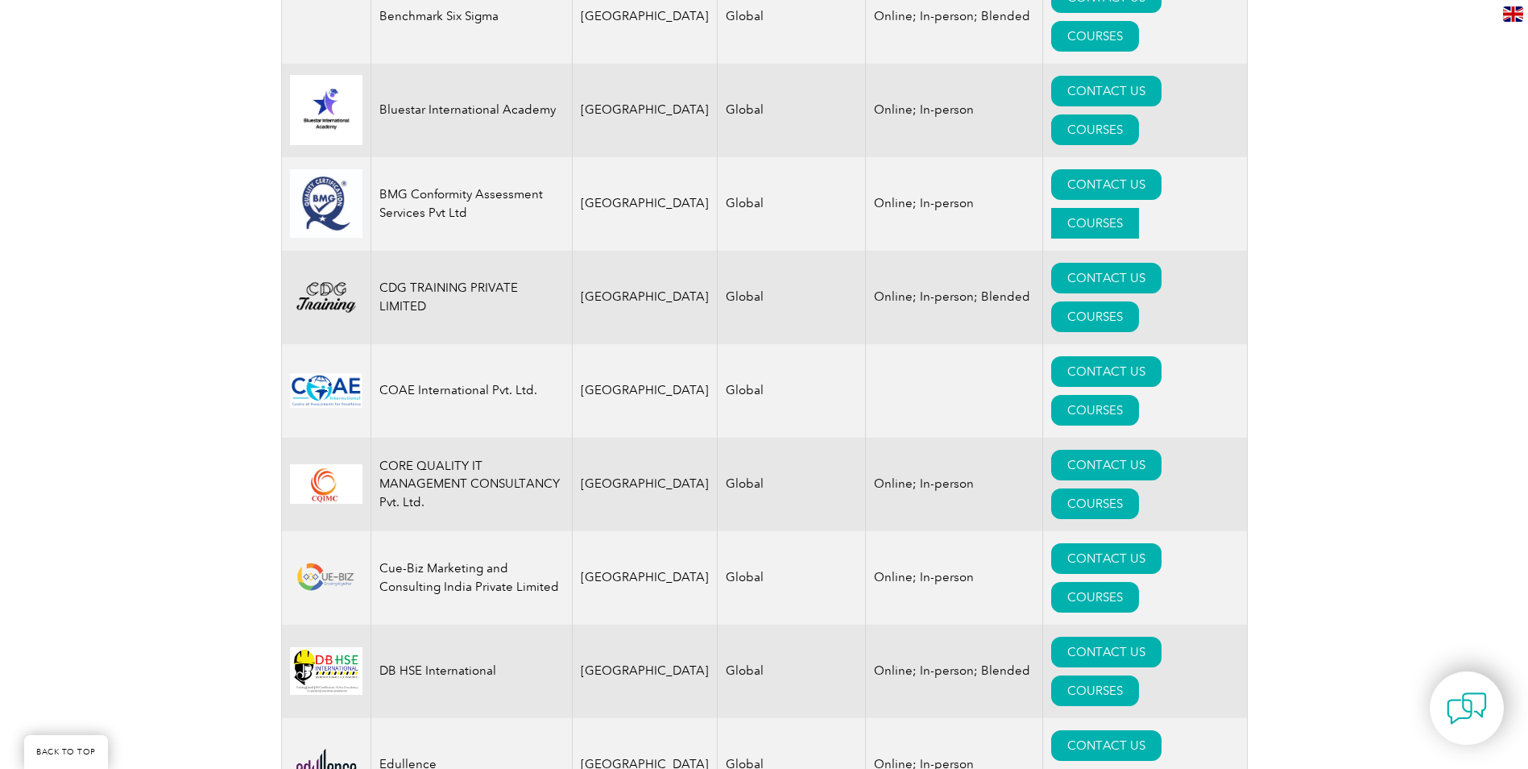
click at [1139, 208] on link "COURSES" at bounding box center [1095, 223] width 88 height 31
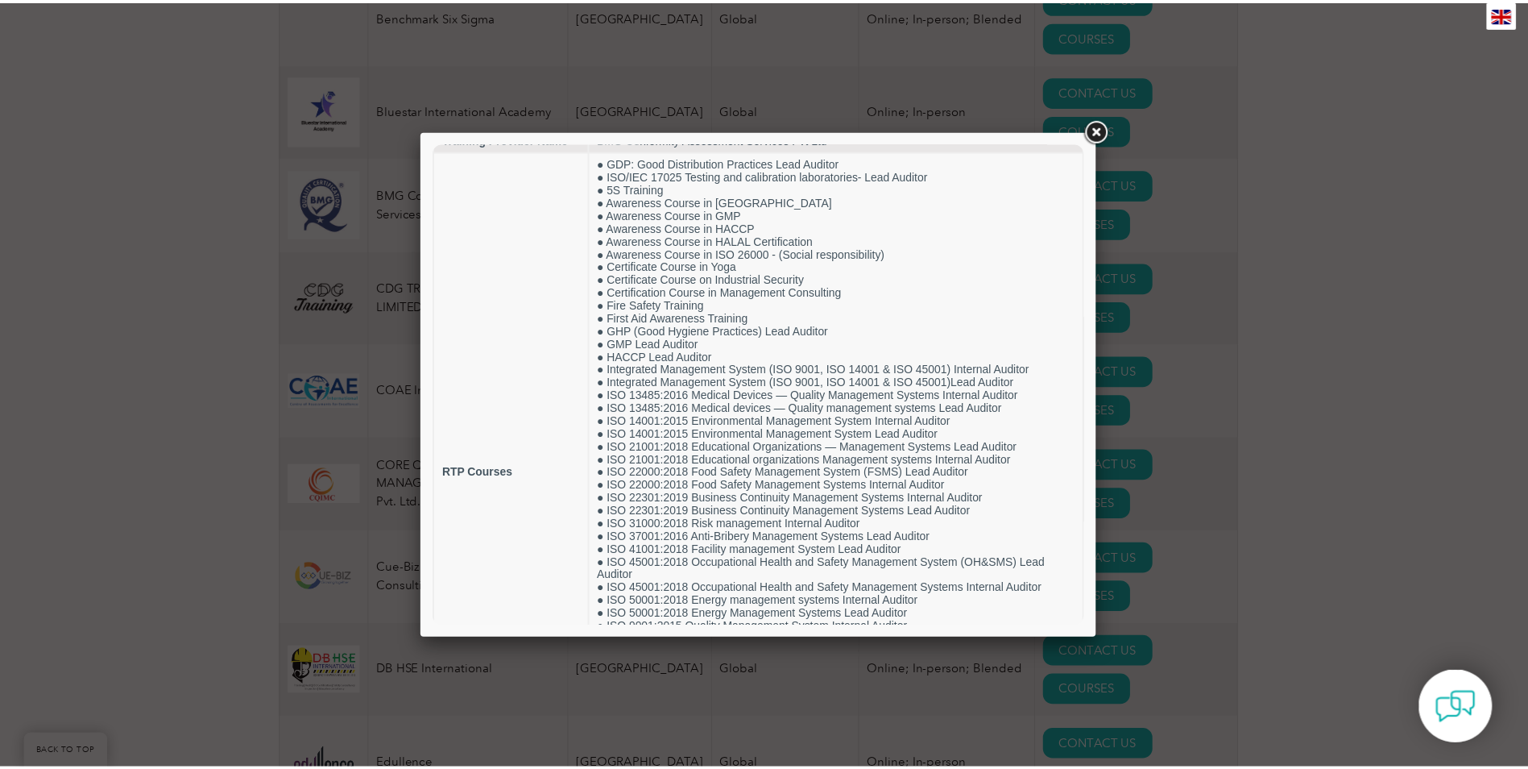
scroll to position [0, 0]
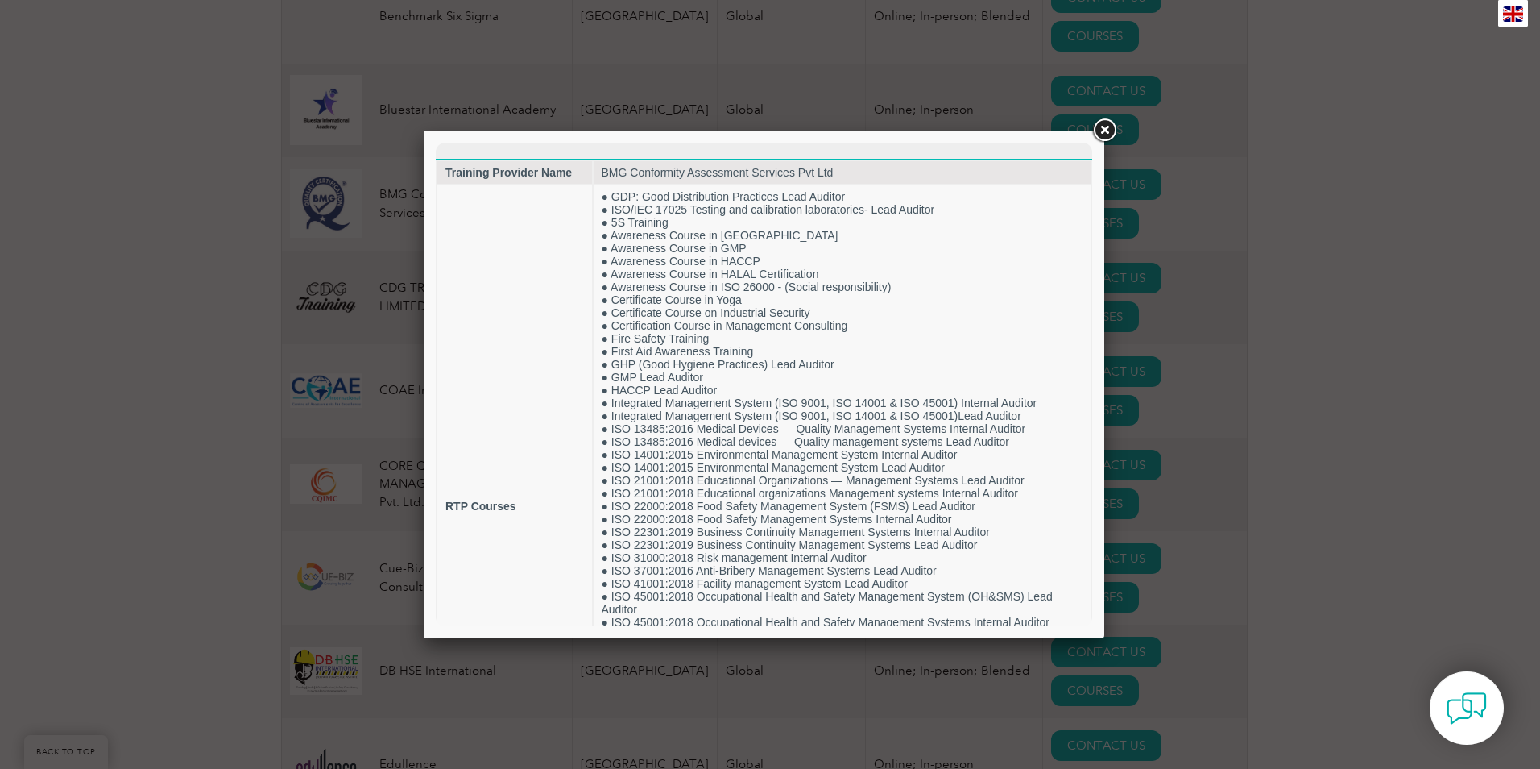
click at [1109, 127] on link at bounding box center [1104, 130] width 29 height 29
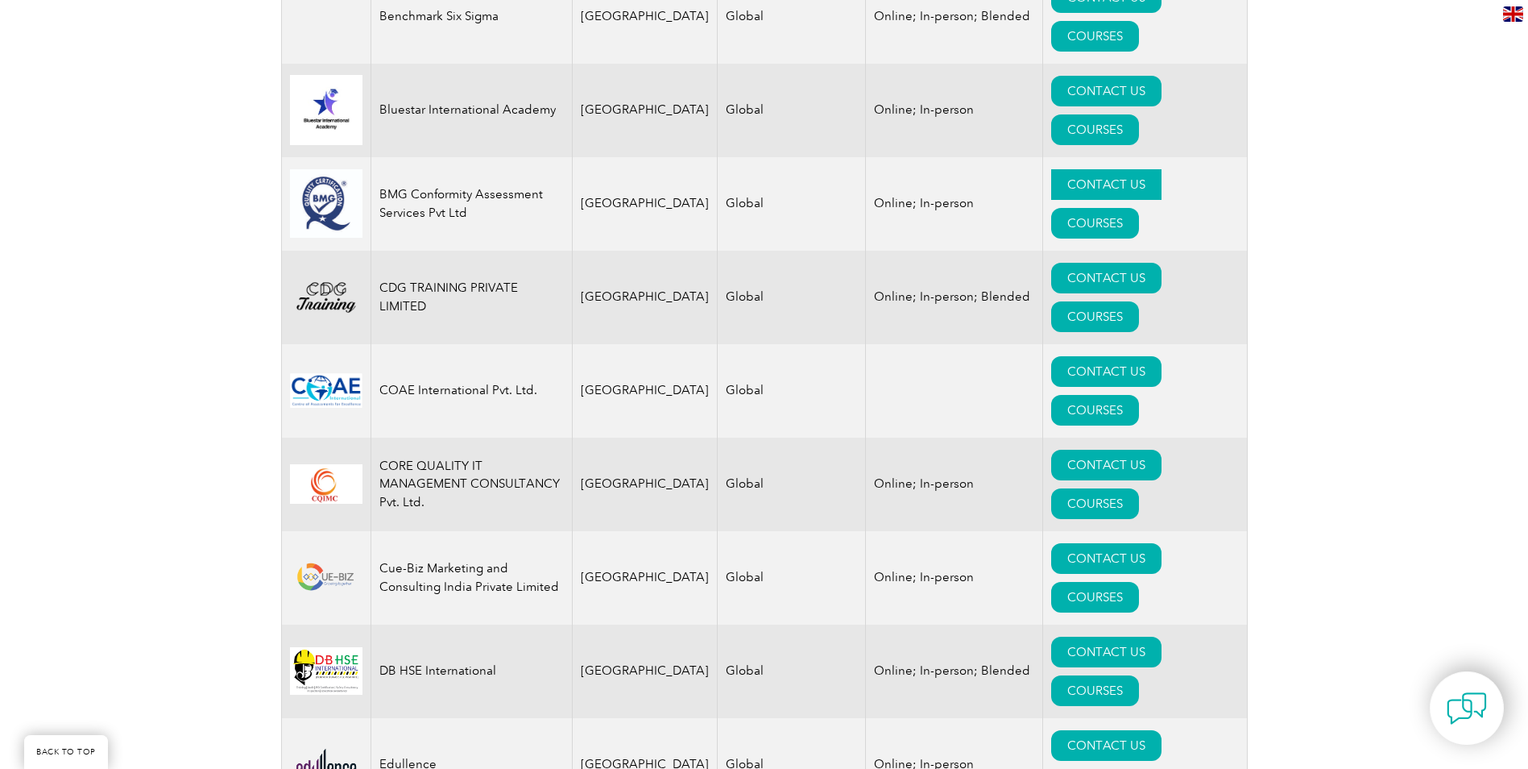
click at [1059, 169] on link "CONTACT US" at bounding box center [1106, 184] width 110 height 31
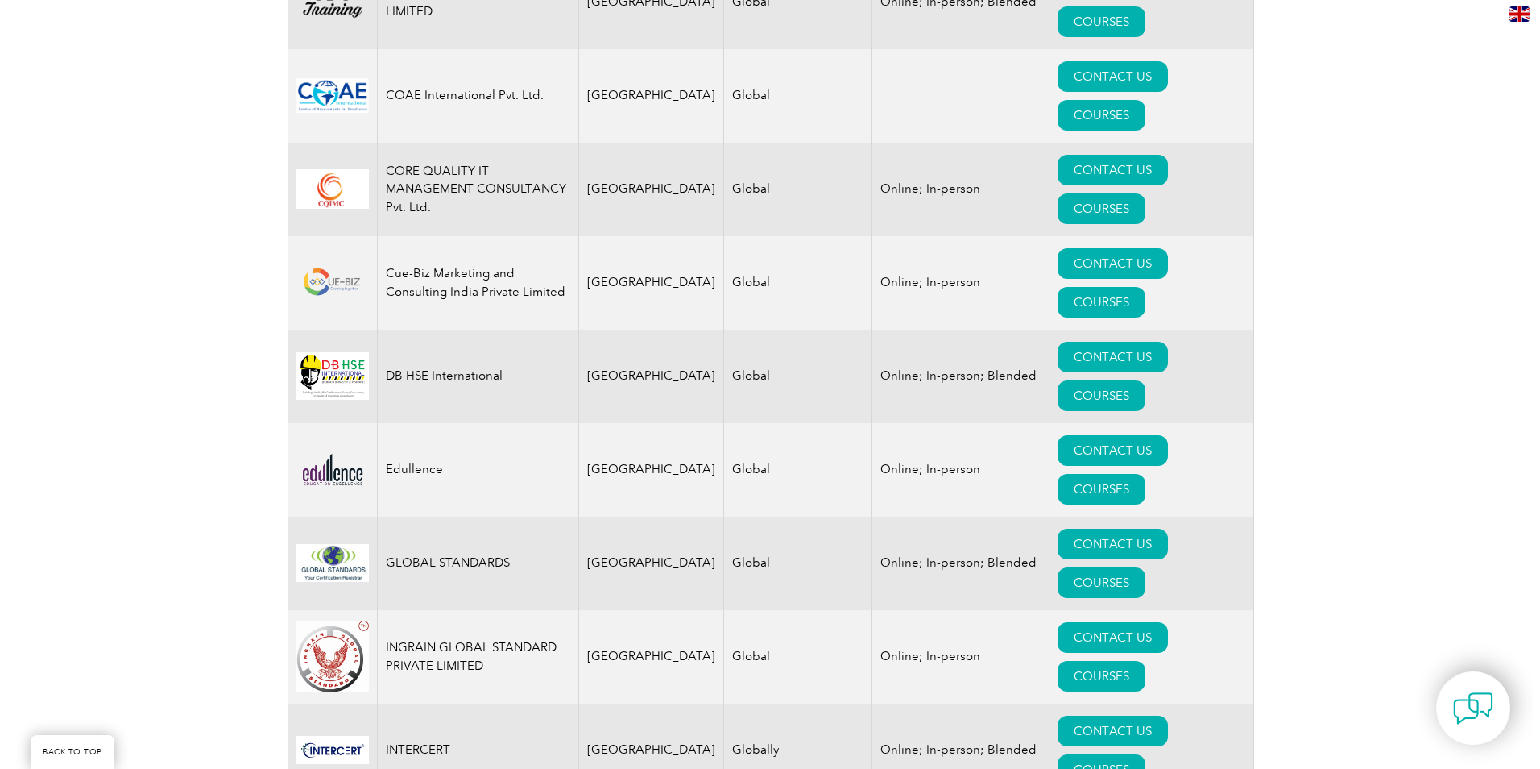
scroll to position [1289, 0]
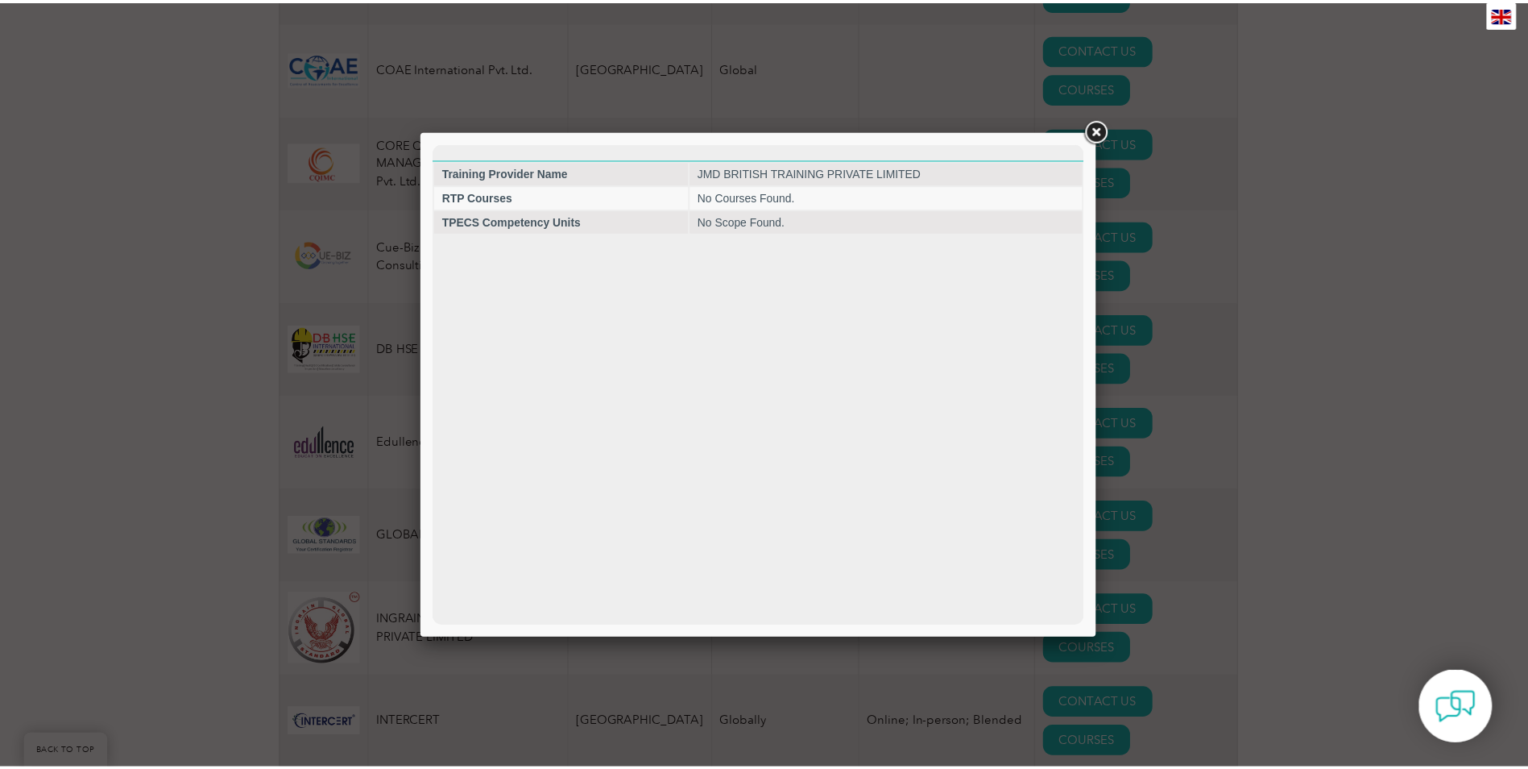
scroll to position [0, 0]
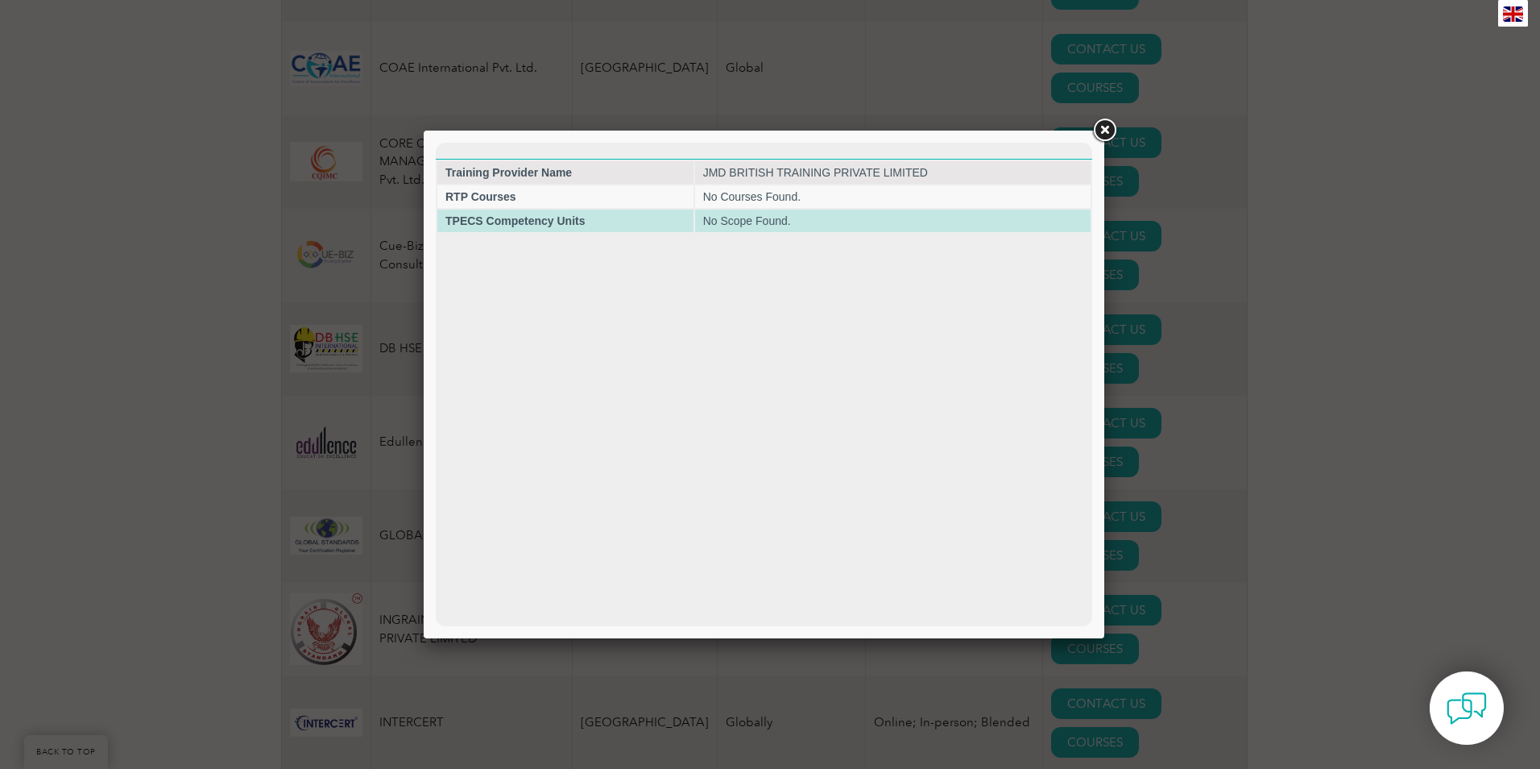
click at [549, 225] on strong "TPECS Competency Units" at bounding box center [515, 220] width 139 height 13
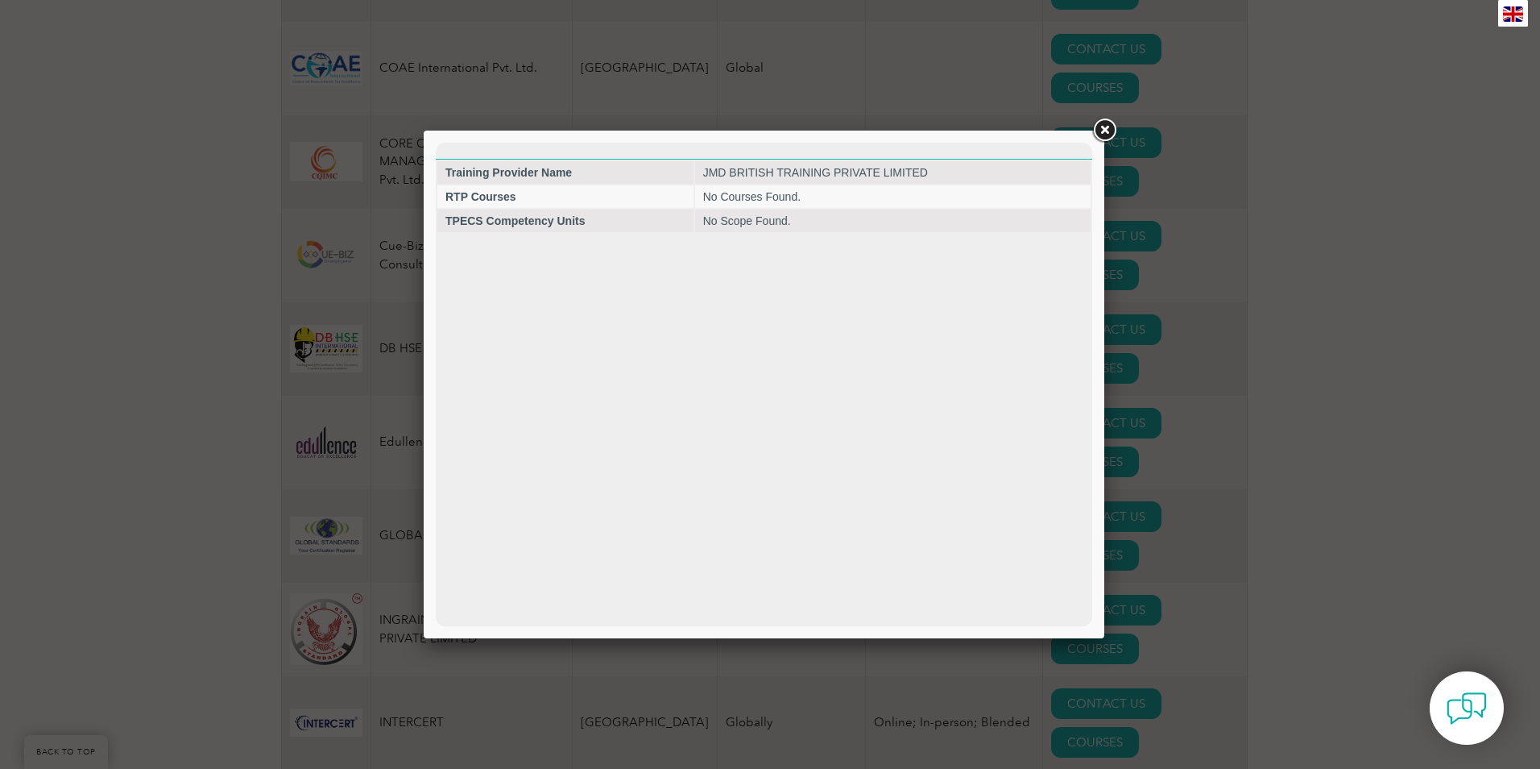
click at [1105, 132] on link at bounding box center [1104, 130] width 29 height 29
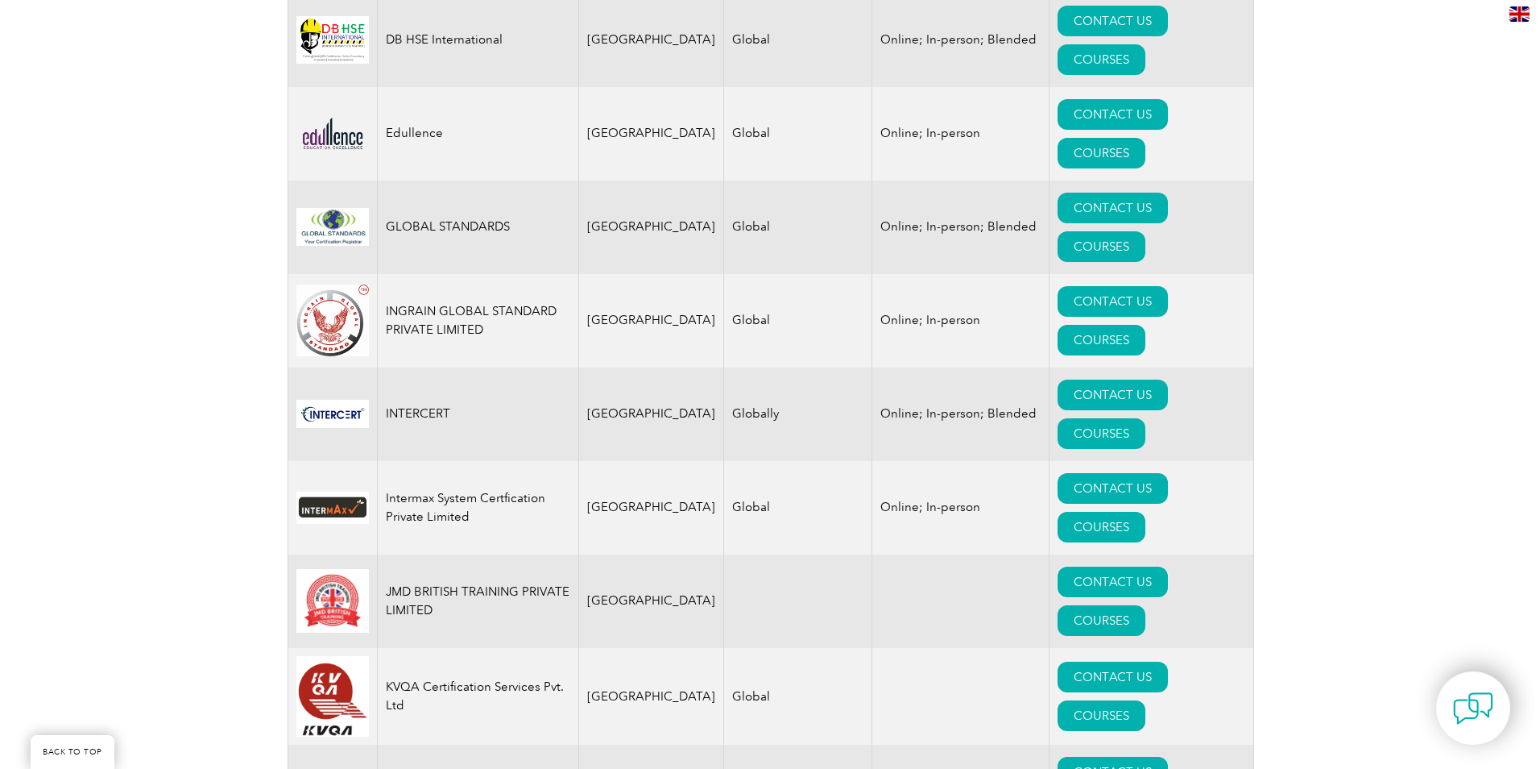
scroll to position [1611, 0]
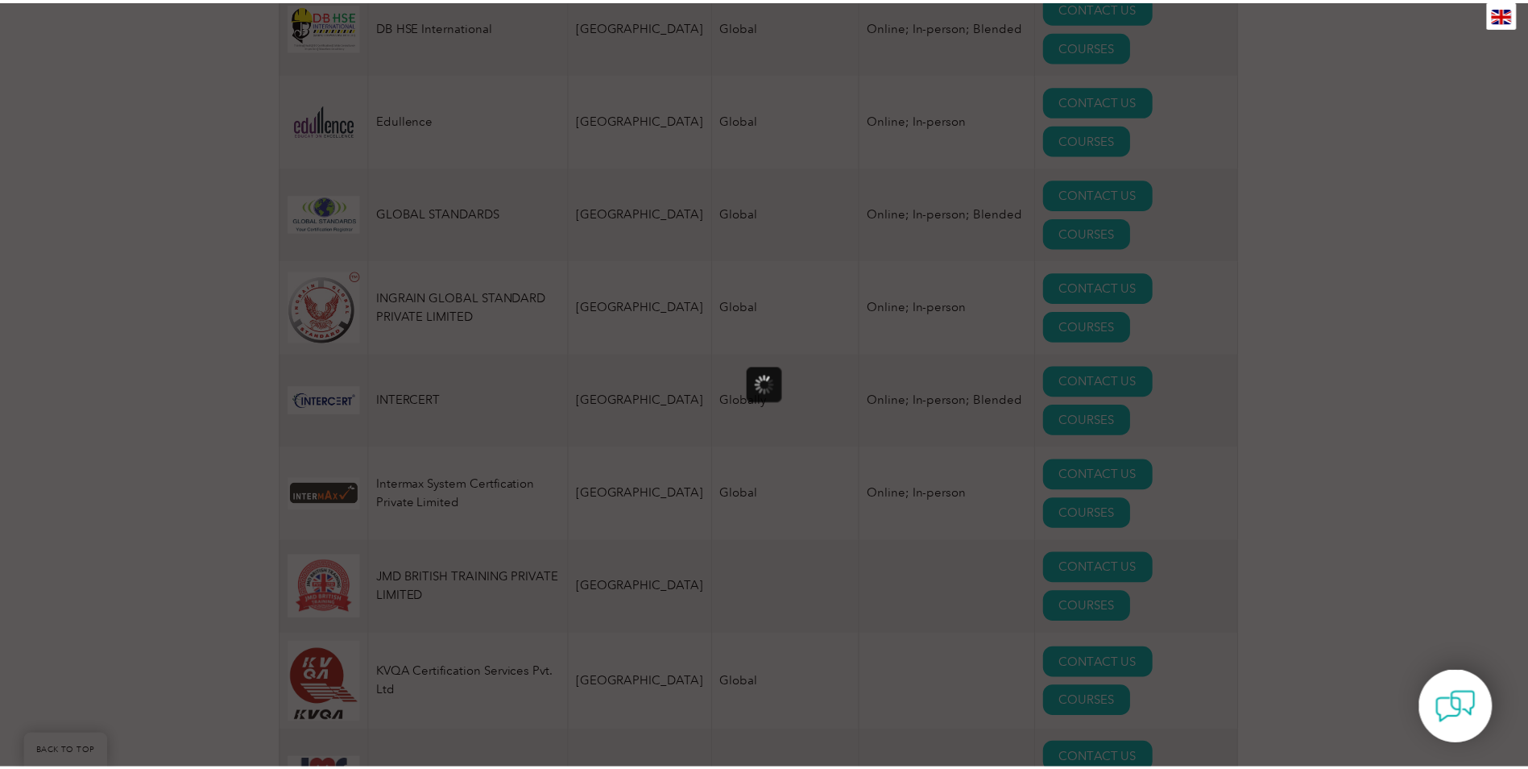
scroll to position [0, 0]
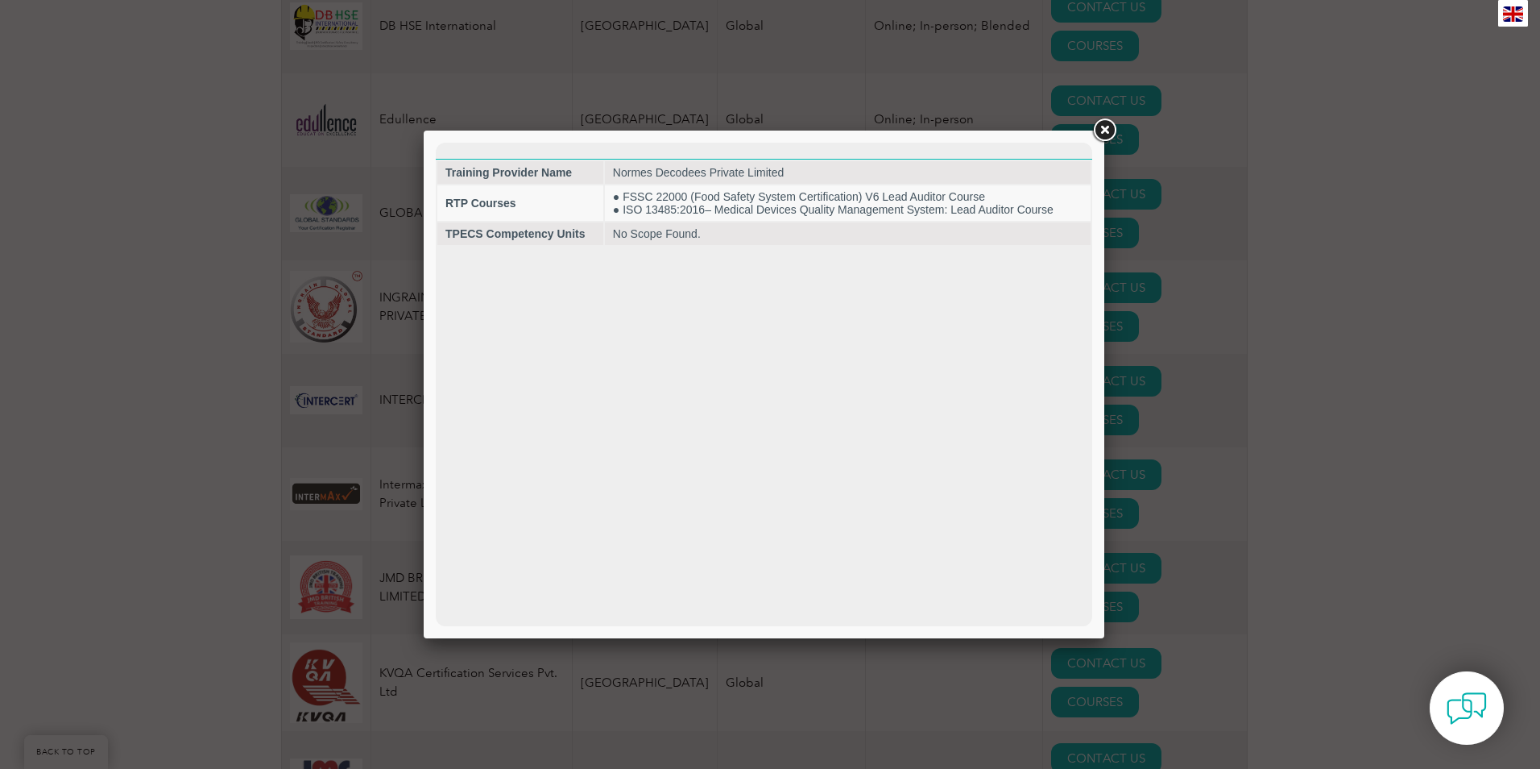
click at [1105, 135] on link at bounding box center [1104, 130] width 29 height 29
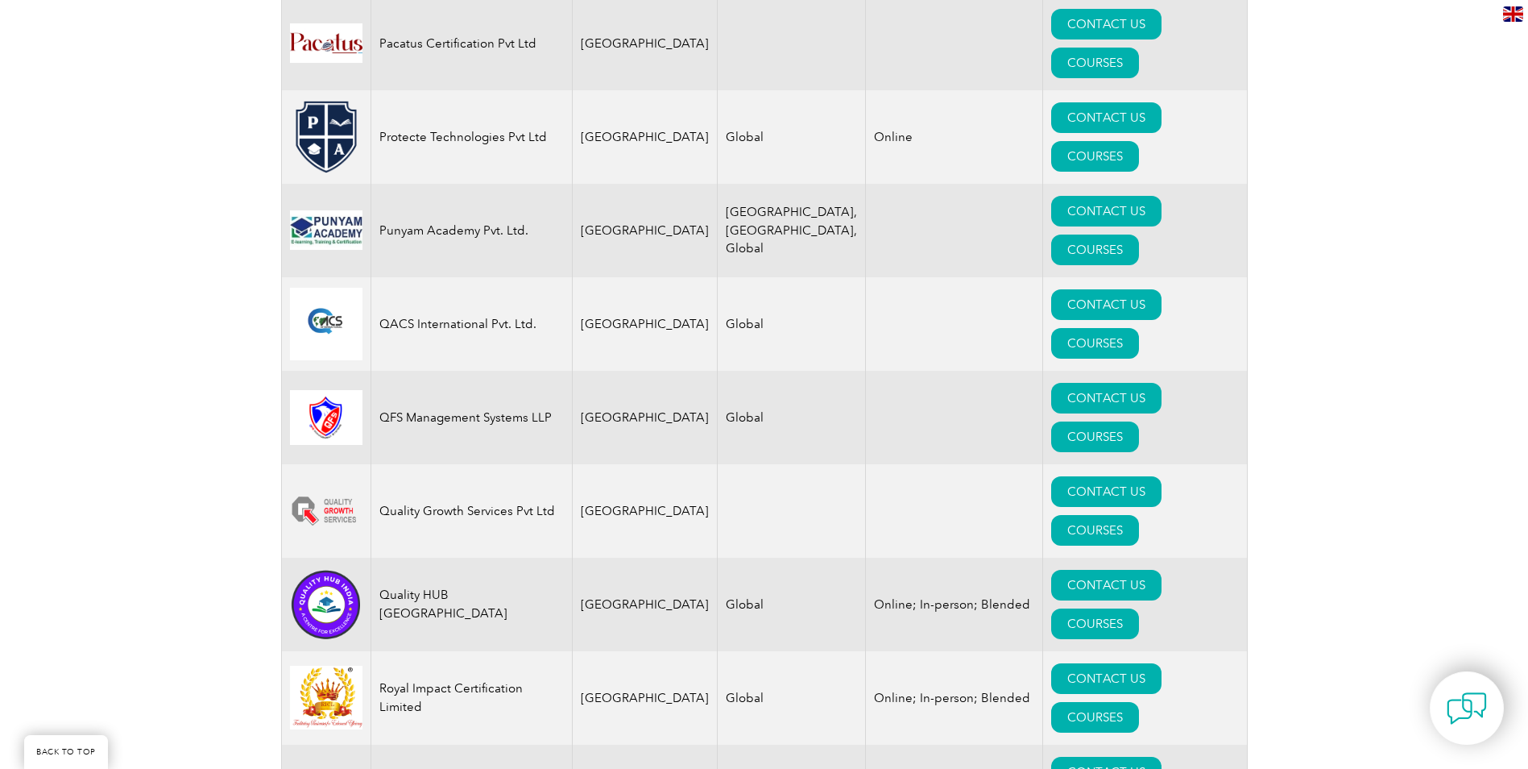
scroll to position [2900, 0]
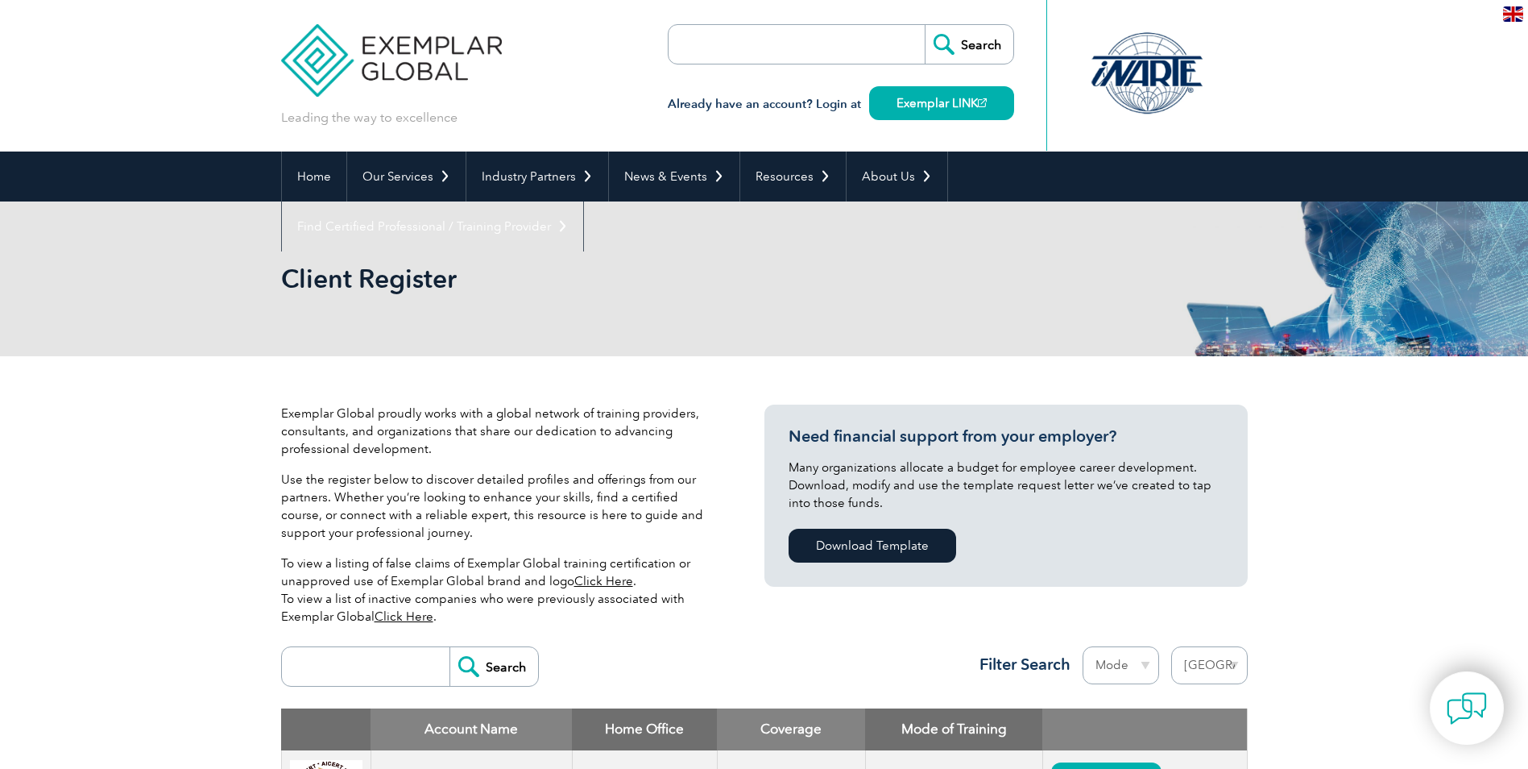
select select "[GEOGRAPHIC_DATA]"
